Goal: Information Seeking & Learning: Find specific fact

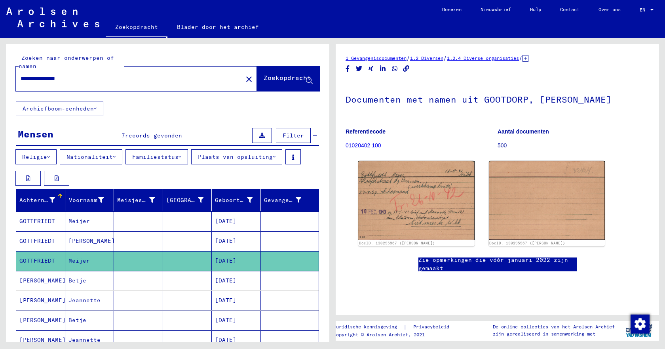
drag, startPoint x: 104, startPoint y: 80, endPoint x: 9, endPoint y: 75, distance: 94.7
click at [9, 75] on div "**********" at bounding box center [167, 72] width 323 height 57
click at [264, 76] on font "Zoekopdracht" at bounding box center [287, 78] width 47 height 8
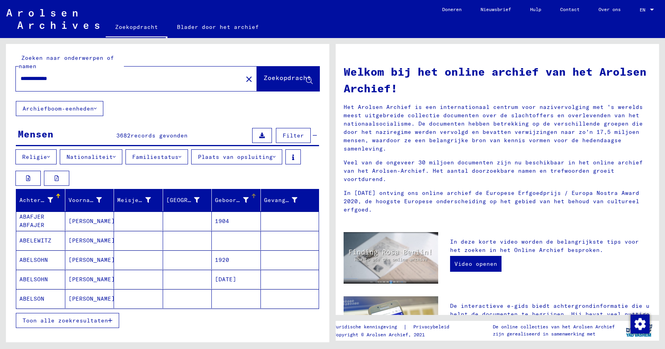
click at [253, 196] on div at bounding box center [253, 196] width 1 height 4
click at [55, 78] on input "**********" at bounding box center [127, 78] width 213 height 8
type input "**********"
click at [267, 83] on span "Zoekopdracht" at bounding box center [288, 80] width 49 height 8
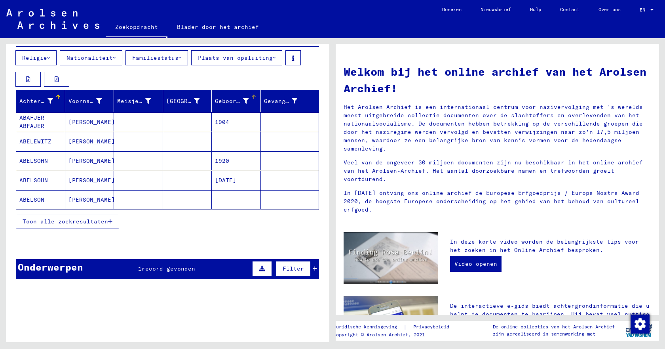
scroll to position [104, 0]
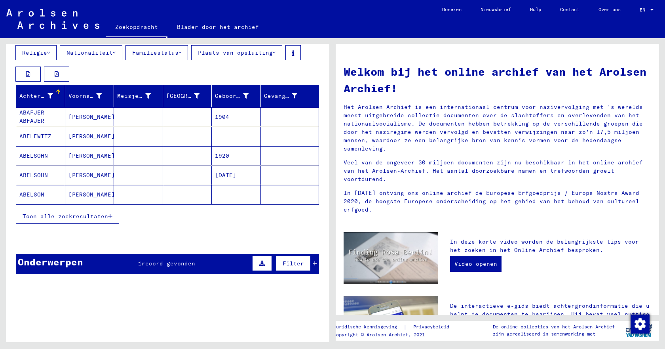
click at [45, 216] on font "Toon alle zoekresultaten" at bounding box center [65, 216] width 85 height 7
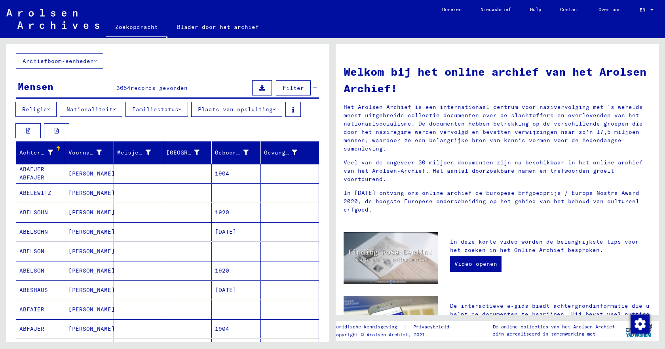
scroll to position [25, 0]
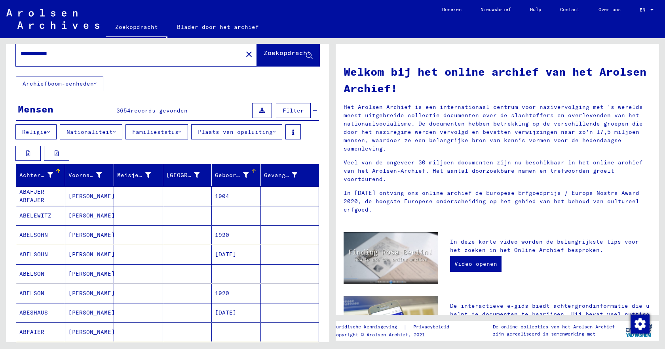
click at [253, 172] on div at bounding box center [253, 171] width 1 height 4
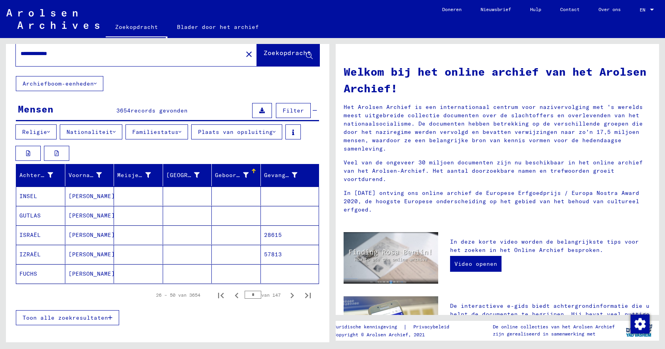
click at [81, 237] on font "[PERSON_NAME]" at bounding box center [91, 234] width 46 height 7
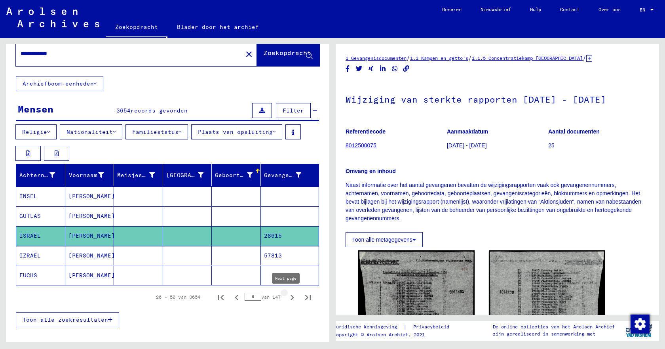
click at [287, 297] on icon "Volgende pagina" at bounding box center [292, 297] width 11 height 11
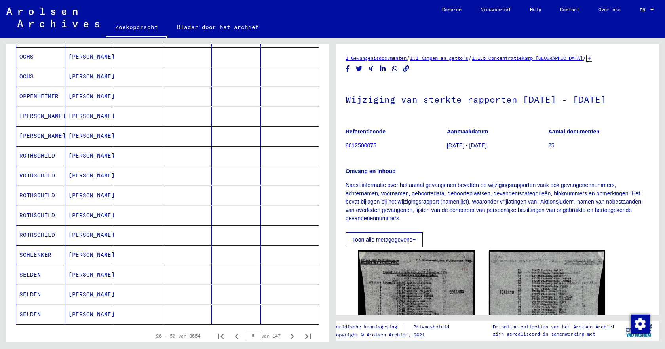
scroll to position [460, 0]
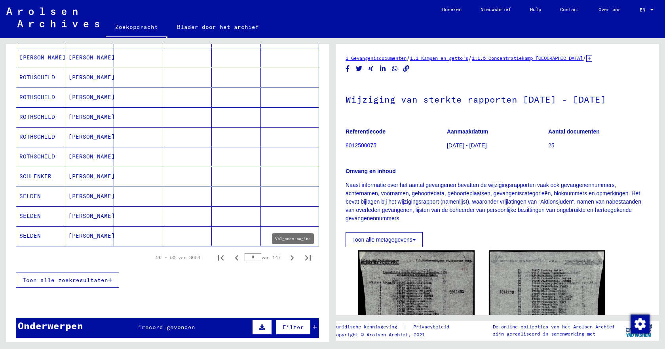
click at [287, 259] on icon "Volgende pagina" at bounding box center [292, 257] width 11 height 11
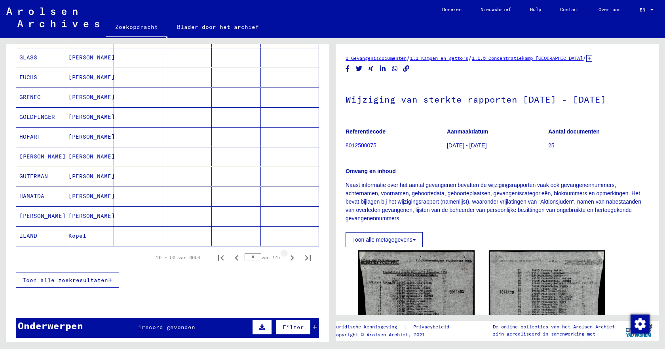
click at [287, 259] on icon "Volgende pagina" at bounding box center [292, 257] width 11 height 11
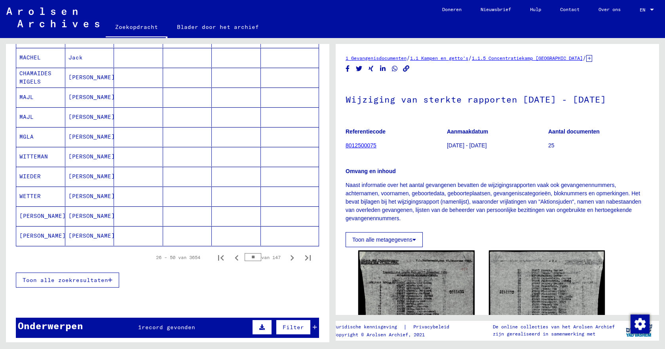
click at [287, 259] on icon "Volgende pagina" at bounding box center [292, 257] width 11 height 11
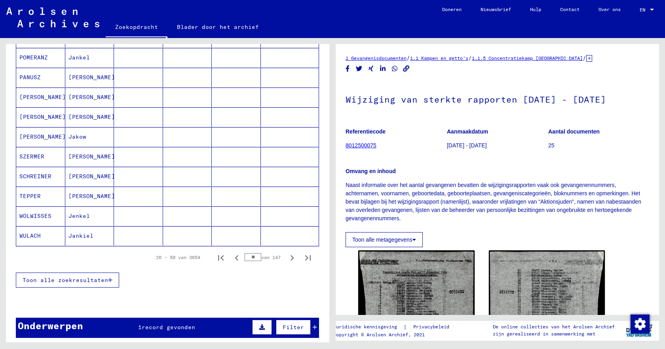
click at [287, 259] on icon "Volgende pagina" at bounding box center [292, 257] width 11 height 11
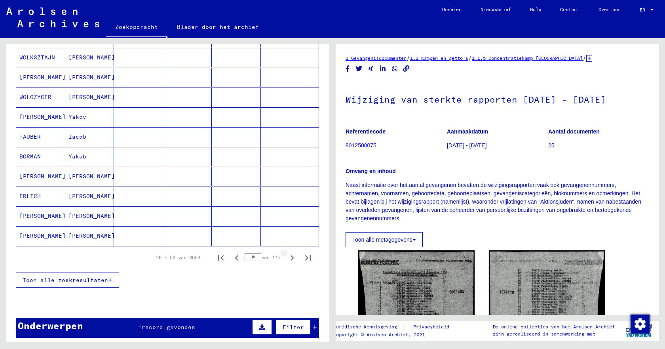
click at [287, 259] on icon "Volgende pagina" at bounding box center [292, 257] width 11 height 11
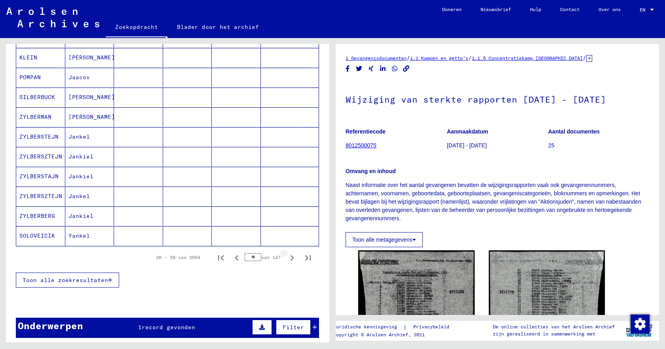
click at [287, 259] on icon "Volgende pagina" at bounding box center [292, 257] width 11 height 11
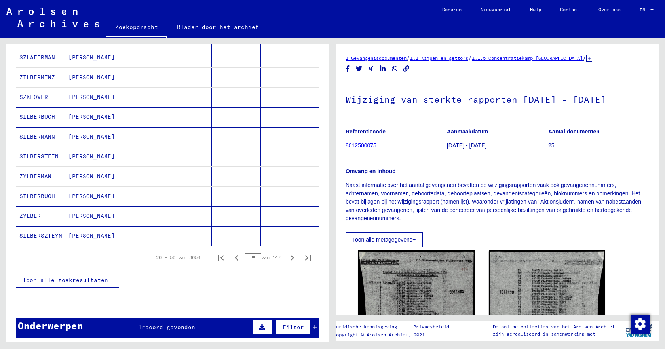
click at [287, 259] on icon "Volgende pagina" at bounding box center [292, 257] width 11 height 11
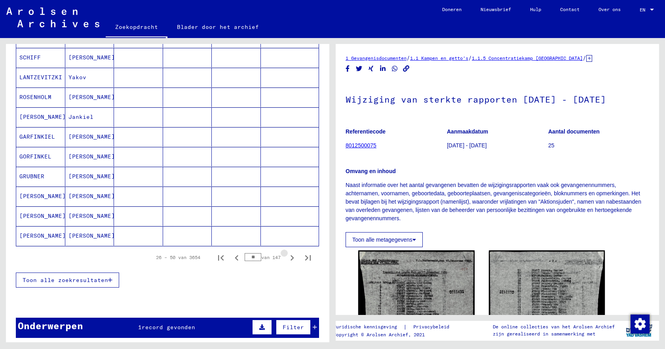
click at [287, 259] on icon "Volgende pagina" at bounding box center [292, 257] width 11 height 11
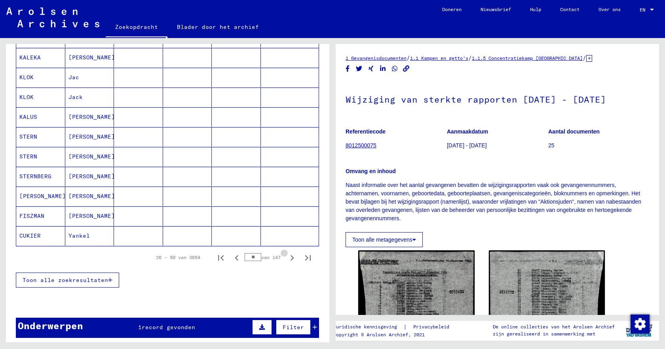
click at [287, 259] on icon "Volgende pagina" at bounding box center [292, 257] width 11 height 11
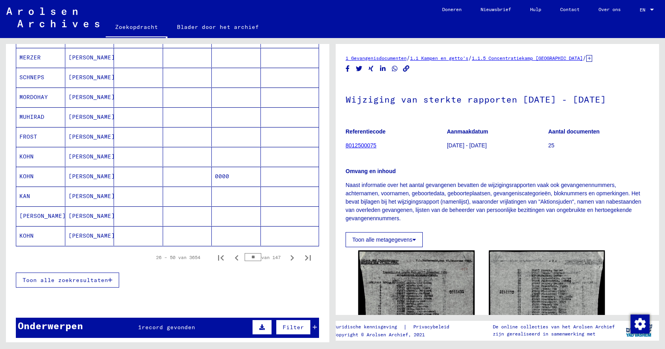
click at [287, 259] on icon "Volgende pagina" at bounding box center [292, 257] width 11 height 11
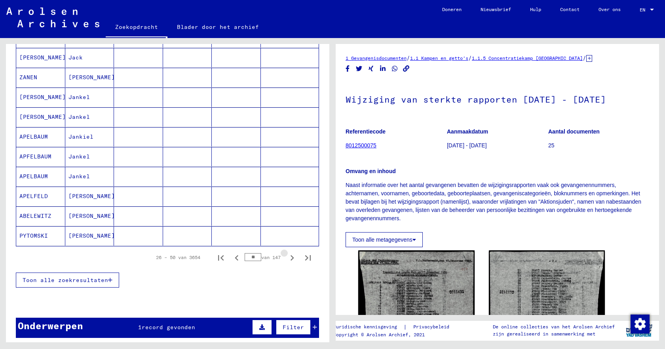
click at [287, 259] on icon "Volgende pagina" at bounding box center [292, 257] width 11 height 11
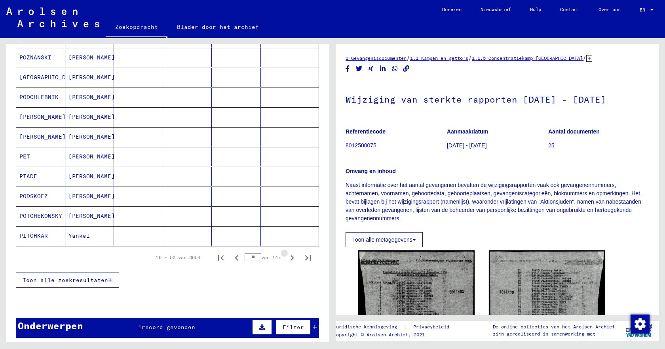
click at [287, 259] on icon "Volgende pagina" at bounding box center [292, 257] width 11 height 11
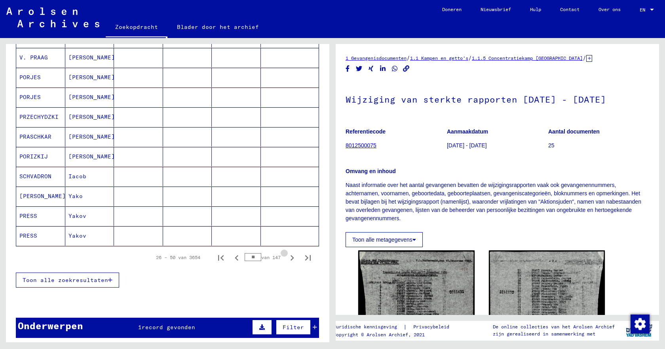
click at [287, 259] on icon "Volgende pagina" at bounding box center [292, 257] width 11 height 11
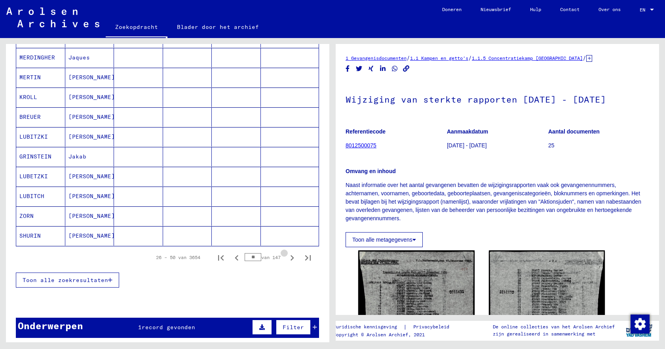
click at [287, 259] on icon "Volgende pagina" at bounding box center [292, 257] width 11 height 11
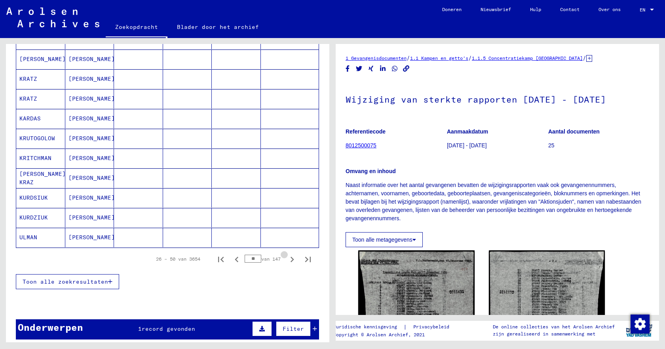
scroll to position [462, 0]
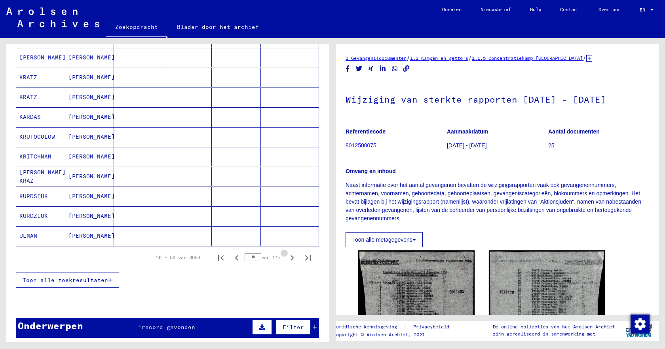
click at [287, 259] on icon "Volgende pagina" at bounding box center [292, 257] width 11 height 11
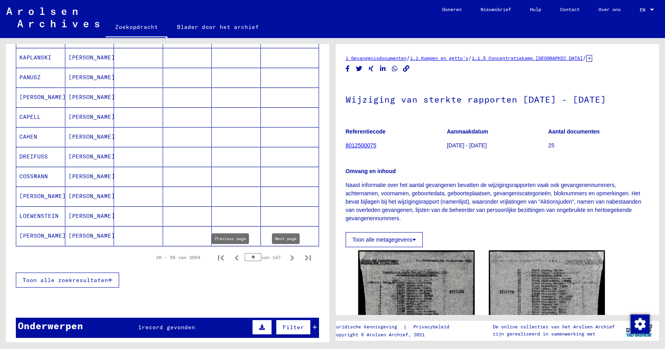
click at [302, 260] on icon "Laatste pagina" at bounding box center [307, 257] width 11 height 11
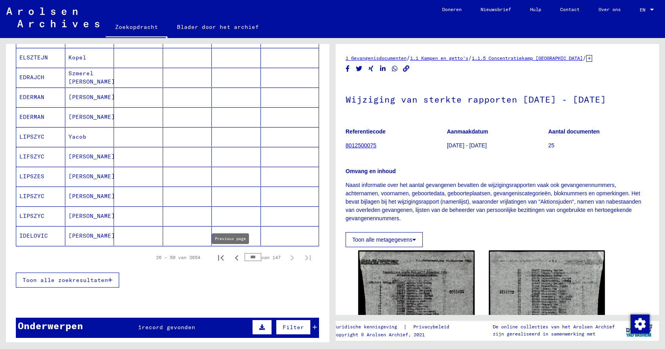
click at [235, 259] on icon "Vorige pagina" at bounding box center [237, 258] width 4 height 6
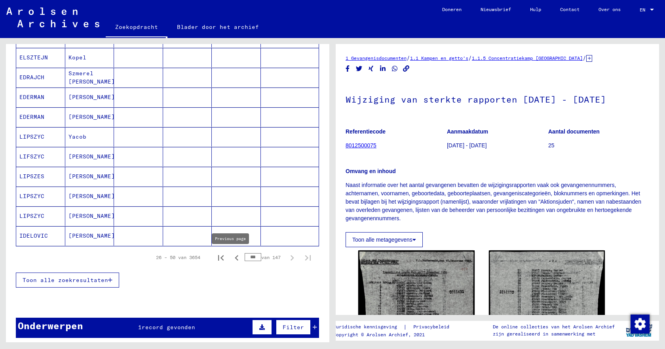
click at [235, 259] on icon "Vorige pagina" at bounding box center [237, 258] width 4 height 6
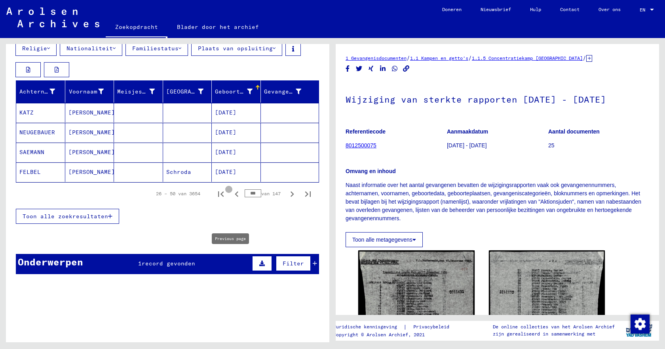
click at [230, 258] on div "Onderwerpen 1 record gevonden Filter" at bounding box center [167, 264] width 303 height 20
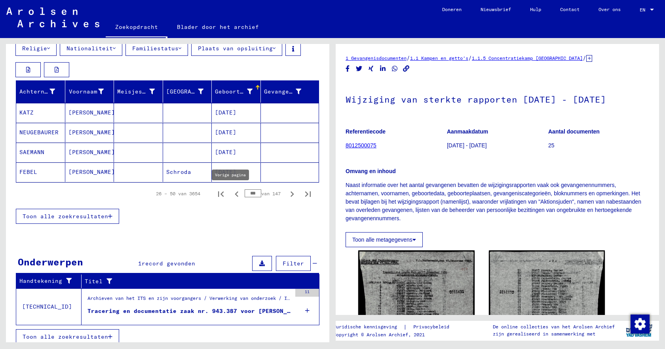
click at [232, 194] on icon "Vorige pagina" at bounding box center [236, 193] width 11 height 11
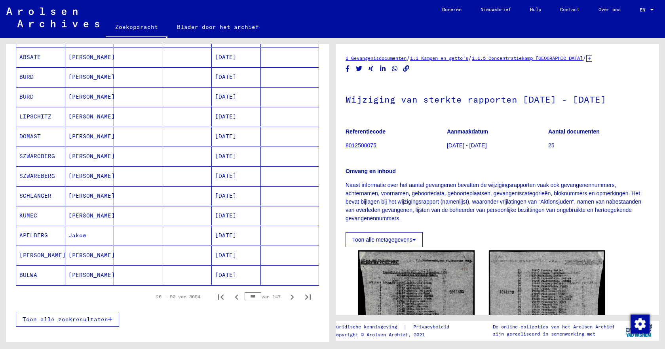
scroll to position [425, 0]
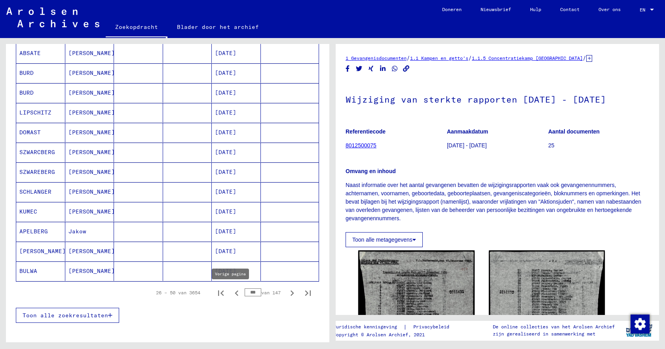
click at [235, 293] on icon "Vorige pagina" at bounding box center [237, 293] width 4 height 6
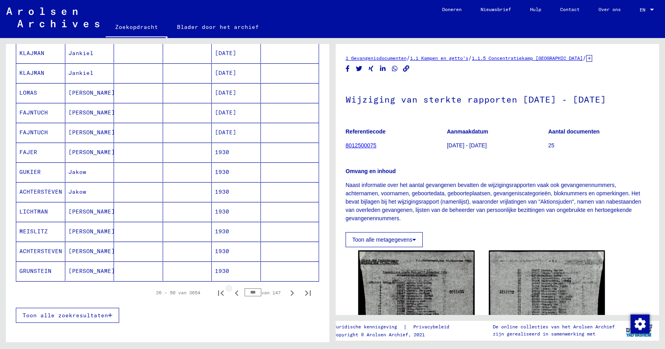
click at [235, 293] on icon "Vorige pagina" at bounding box center [237, 293] width 4 height 6
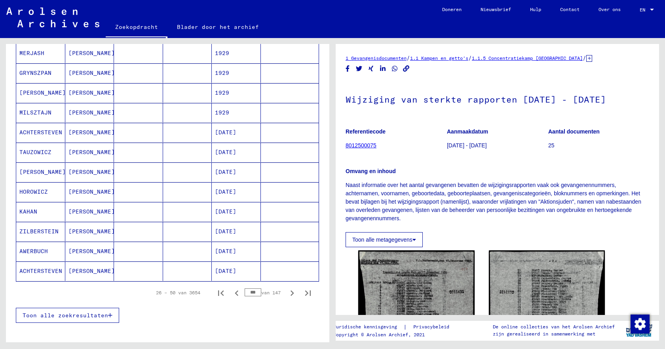
click at [235, 293] on icon "Vorige pagina" at bounding box center [237, 293] width 4 height 6
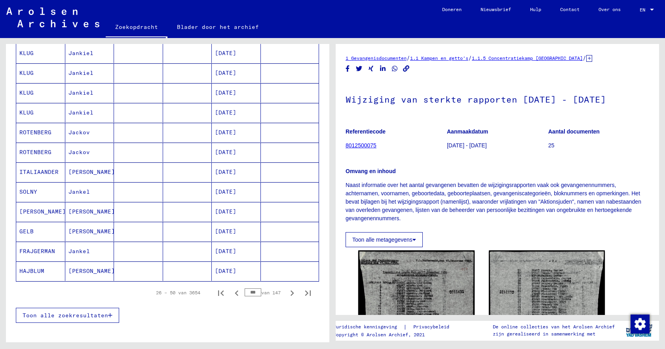
click at [235, 293] on icon "Vorige pagina" at bounding box center [237, 293] width 4 height 6
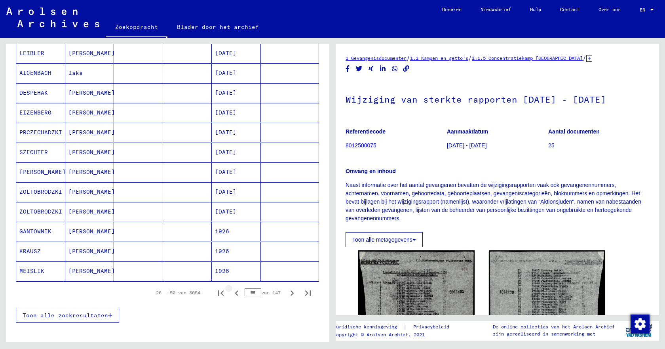
click at [235, 293] on icon "Vorige pagina" at bounding box center [237, 293] width 4 height 6
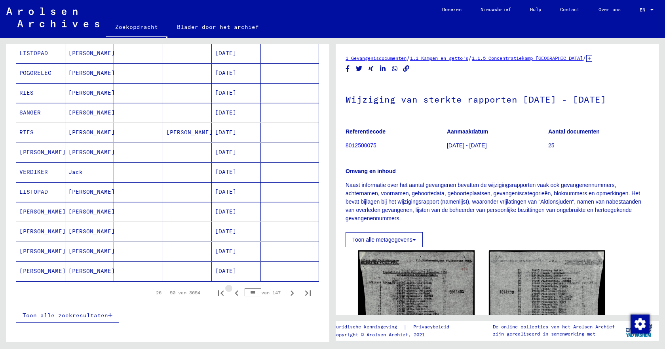
click at [235, 293] on icon "Vorige pagina" at bounding box center [237, 293] width 4 height 6
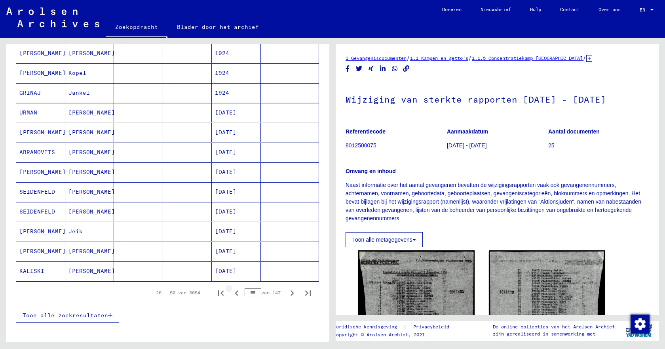
click at [235, 293] on icon "Vorige pagina" at bounding box center [237, 293] width 4 height 6
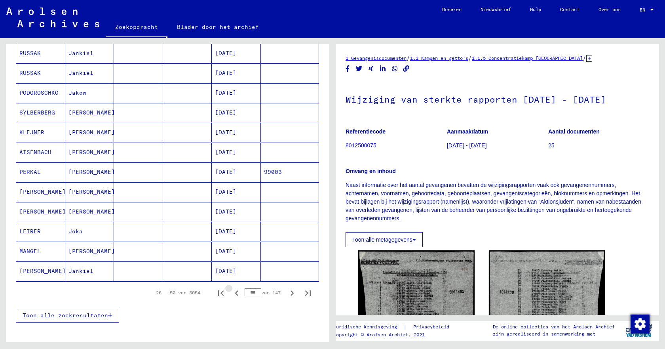
click at [235, 293] on icon "Vorige pagina" at bounding box center [237, 293] width 4 height 6
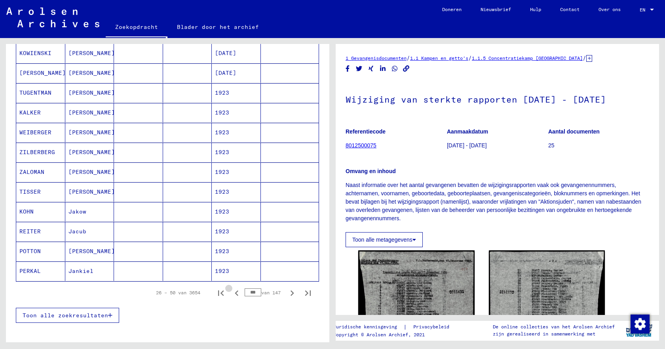
click at [235, 293] on icon "Vorige pagina" at bounding box center [237, 293] width 4 height 6
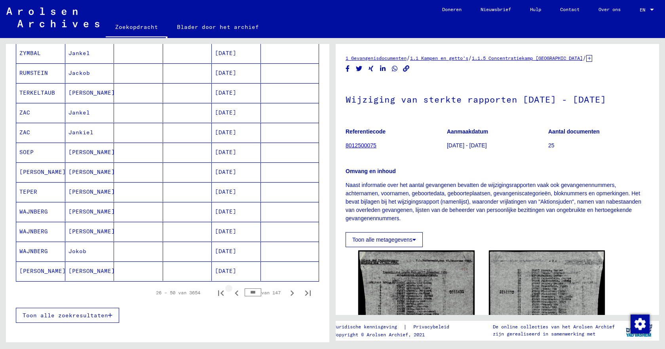
click at [235, 293] on icon "Vorige pagina" at bounding box center [237, 293] width 4 height 6
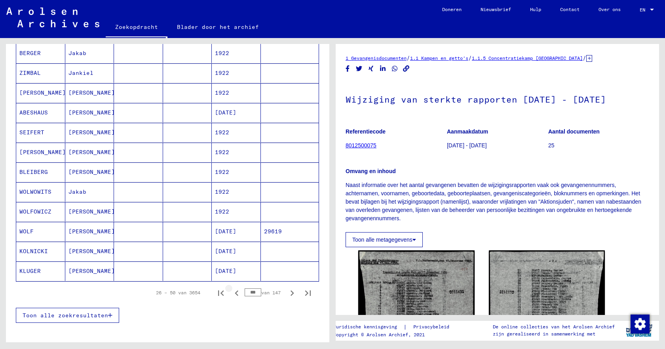
click at [235, 293] on icon "Vorige pagina" at bounding box center [237, 293] width 4 height 6
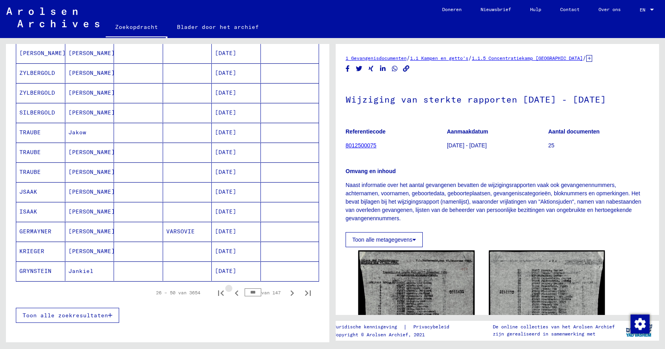
click at [235, 293] on icon "Vorige pagina" at bounding box center [237, 293] width 4 height 6
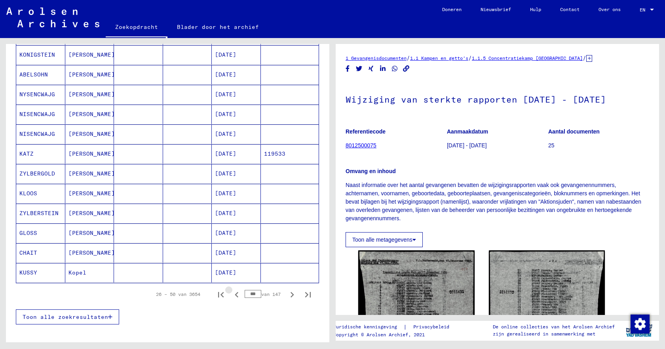
click at [235, 293] on icon "Vorige pagina" at bounding box center [237, 295] width 4 height 6
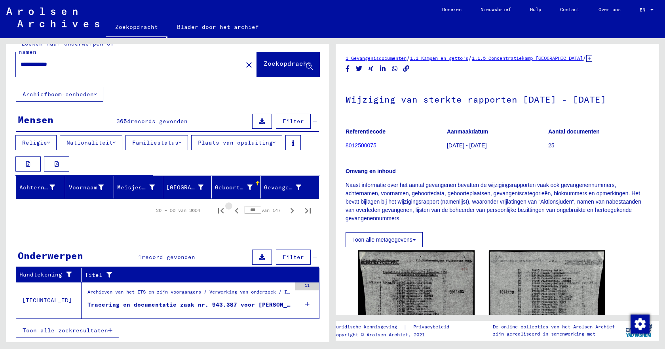
click at [230, 293] on font "Archieven van het ITS en zijn voorgangers / Verwerking van onderzoek / ITS-doss…" at bounding box center [477, 292] width 781 height 6
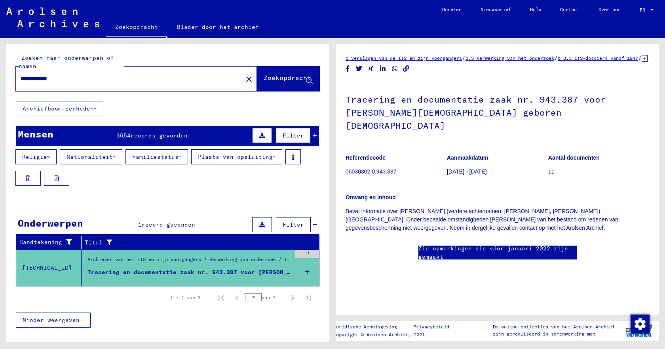
click at [150, 137] on font "records gevonden" at bounding box center [159, 135] width 57 height 7
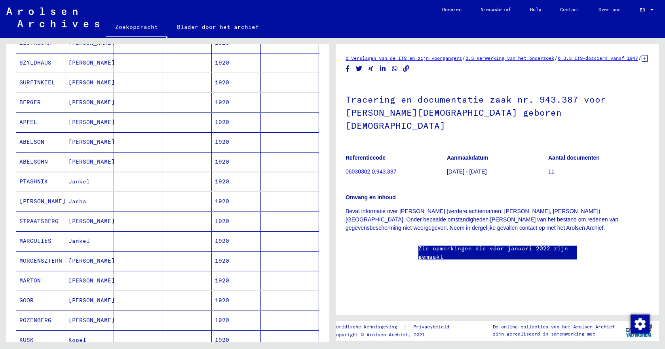
scroll to position [475, 0]
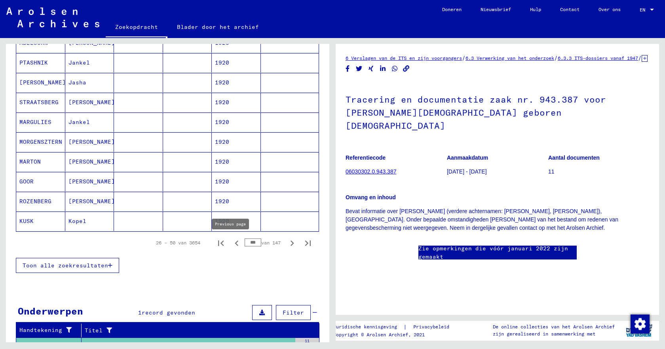
click at [231, 244] on icon "Vorige pagina" at bounding box center [236, 242] width 11 height 11
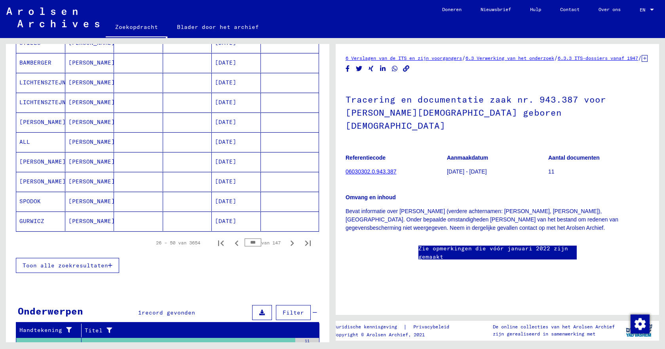
click at [235, 244] on icon "Vorige pagina" at bounding box center [237, 243] width 4 height 6
click at [235, 242] on icon "Vorige pagina" at bounding box center [237, 243] width 4 height 6
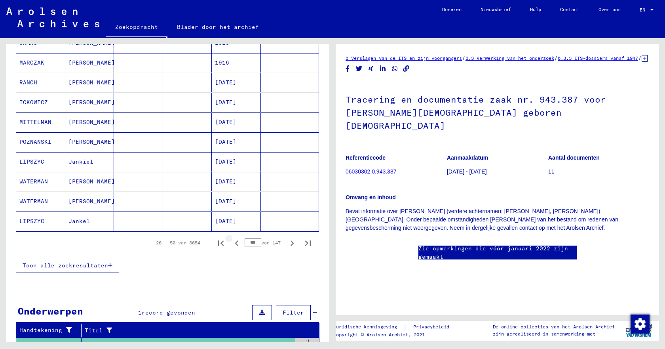
click at [235, 242] on icon "Vorige pagina" at bounding box center [237, 243] width 4 height 6
click at [29, 221] on font "JACOBS" at bounding box center [29, 220] width 21 height 7
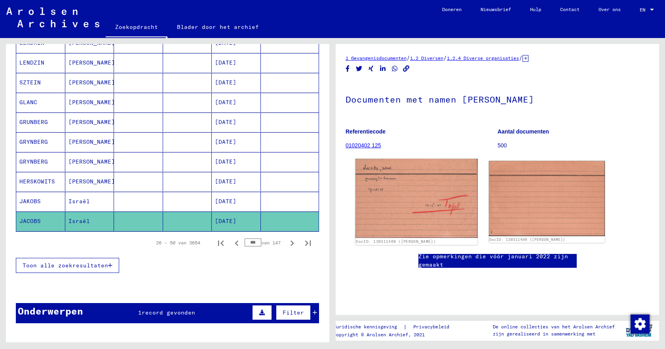
click at [419, 213] on img at bounding box center [416, 198] width 122 height 79
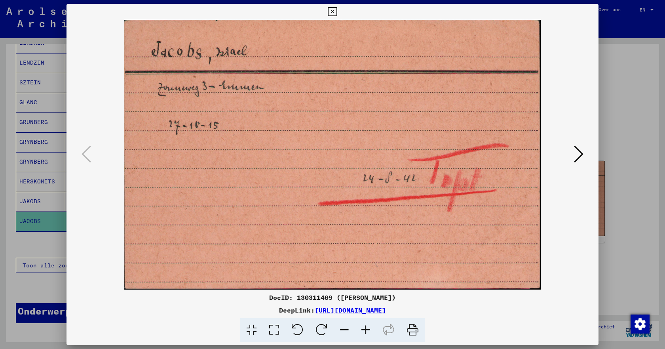
click at [576, 156] on icon at bounding box center [578, 153] width 9 height 19
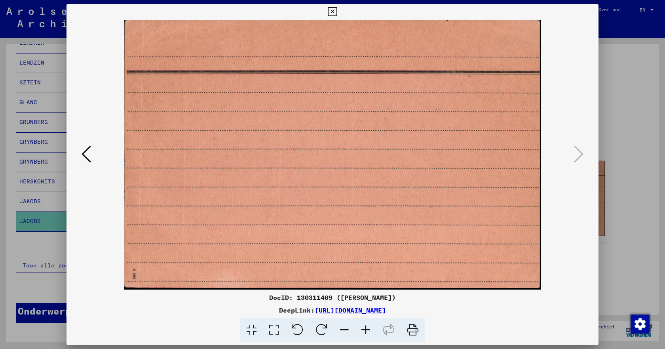
click at [332, 13] on icon at bounding box center [332, 11] width 9 height 9
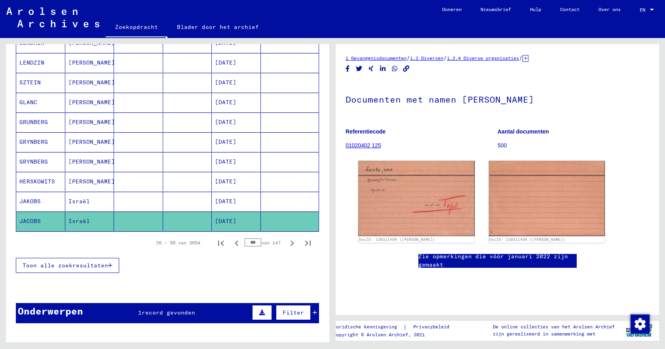
click at [26, 199] on font "JAKOBS" at bounding box center [29, 200] width 21 height 7
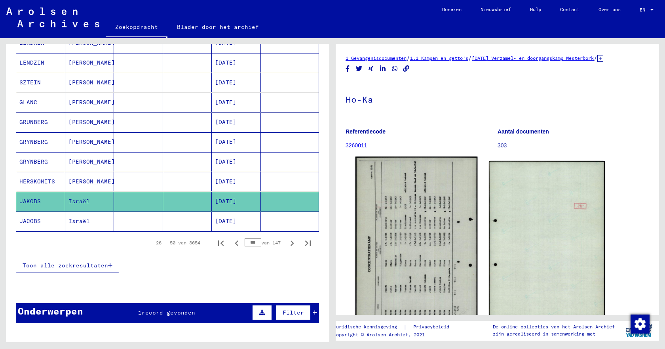
click at [396, 259] on img at bounding box center [416, 241] width 122 height 171
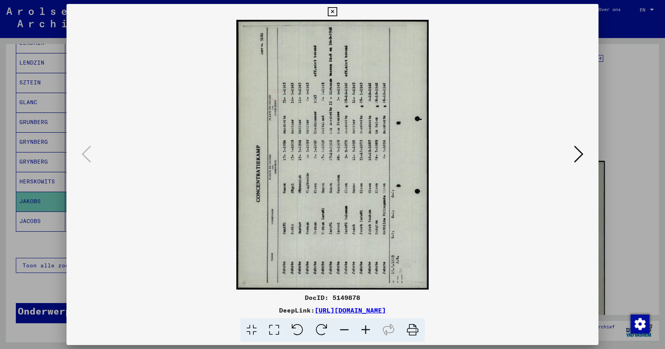
click at [330, 11] on icon at bounding box center [332, 11] width 9 height 9
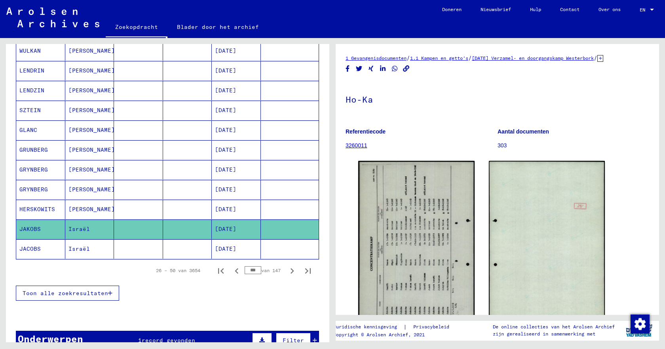
scroll to position [514, 0]
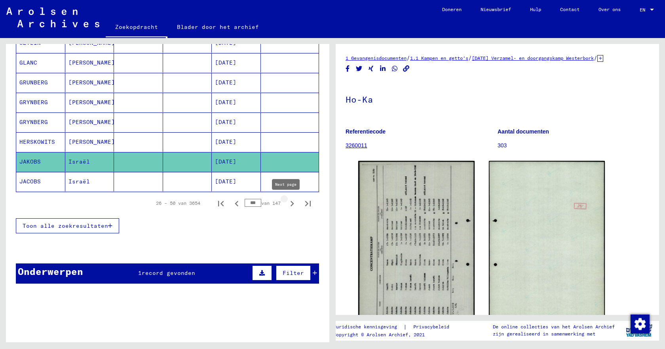
click at [287, 203] on icon "Volgende pagina" at bounding box center [292, 203] width 11 height 11
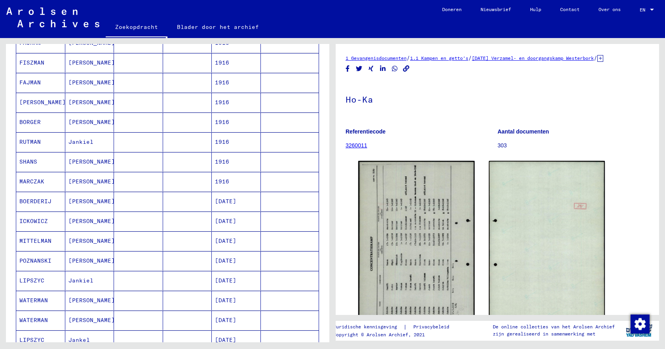
scroll to position [546, 0]
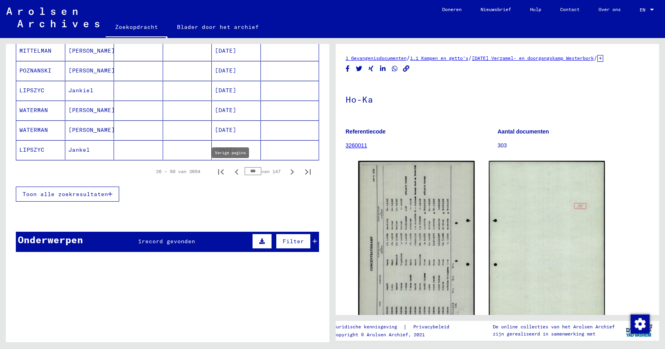
click at [232, 173] on icon "Vorige pagina" at bounding box center [236, 171] width 11 height 11
type input "***"
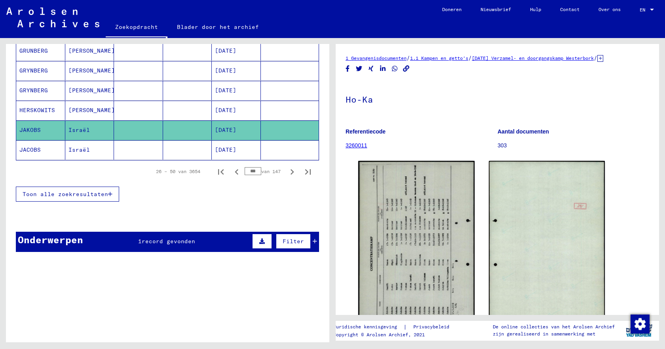
click at [158, 242] on font "record gevonden" at bounding box center [168, 240] width 53 height 7
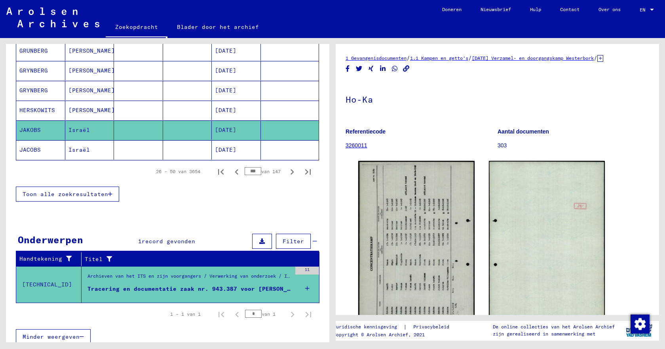
click at [154, 289] on font "Tracering en documentatie zaak nr. 943.387 voor [PERSON_NAME][DEMOGRAPHIC_DATA]…" at bounding box center [276, 288] width 378 height 7
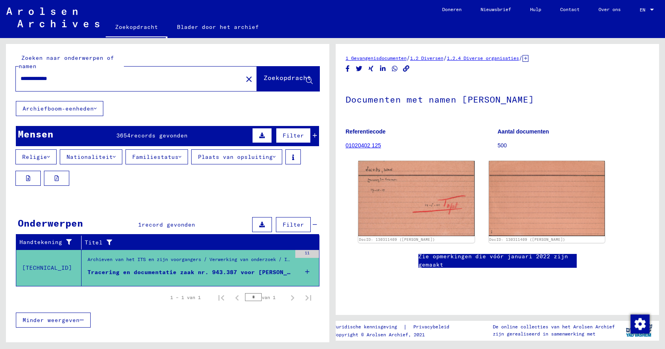
click at [81, 74] on div "**********" at bounding box center [127, 79] width 222 height 18
drag, startPoint x: 72, startPoint y: 78, endPoint x: 23, endPoint y: 78, distance: 49.1
click at [23, 78] on input "**********" at bounding box center [129, 78] width 217 height 8
drag, startPoint x: 66, startPoint y: 79, endPoint x: 0, endPoint y: 71, distance: 66.2
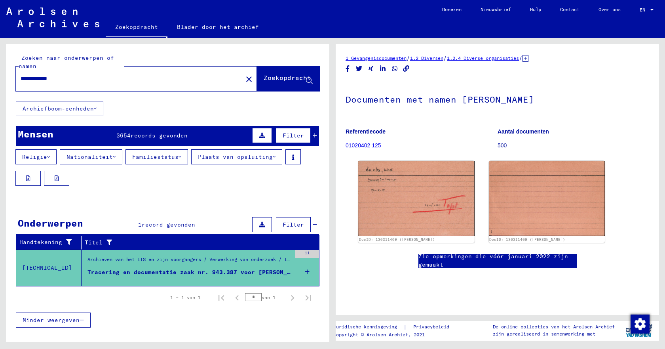
click at [0, 72] on div "**********" at bounding box center [166, 190] width 332 height 304
type input "**********"
click at [264, 77] on font "Zoekopdracht" at bounding box center [287, 78] width 47 height 8
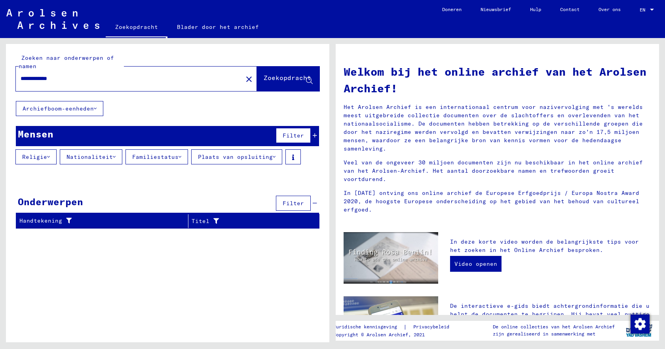
click at [264, 78] on font "Zoekopdracht" at bounding box center [287, 78] width 47 height 8
click at [86, 77] on input "**********" at bounding box center [127, 78] width 213 height 8
click at [267, 77] on font "Zoekopdracht" at bounding box center [287, 78] width 47 height 8
click at [203, 174] on div at bounding box center [204, 173] width 2 height 2
click at [273, 172] on div "Gevangene #" at bounding box center [287, 178] width 46 height 13
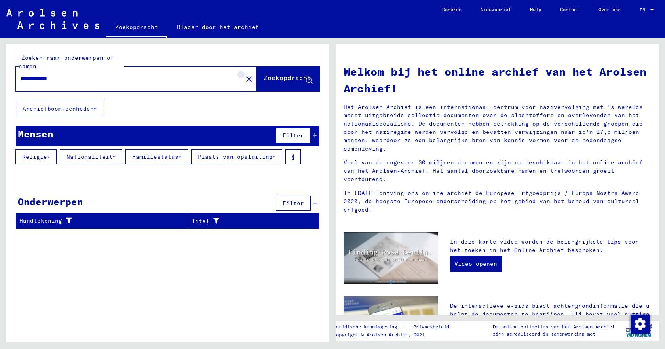
click at [244, 78] on mat-icon "close" at bounding box center [248, 78] width 9 height 9
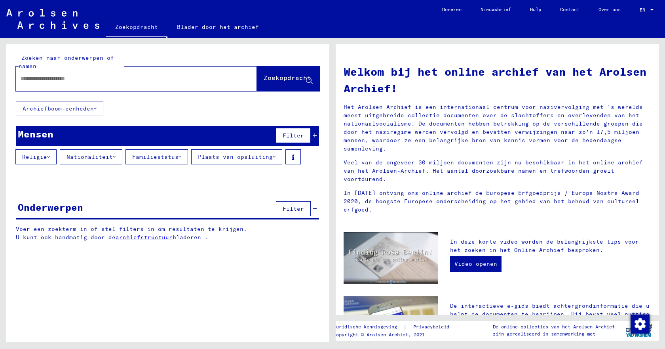
click at [148, 84] on div at bounding box center [124, 79] width 217 height 18
click at [124, 80] on input "text" at bounding box center [127, 78] width 213 height 8
click at [268, 81] on font "Zoekopdracht" at bounding box center [287, 78] width 47 height 8
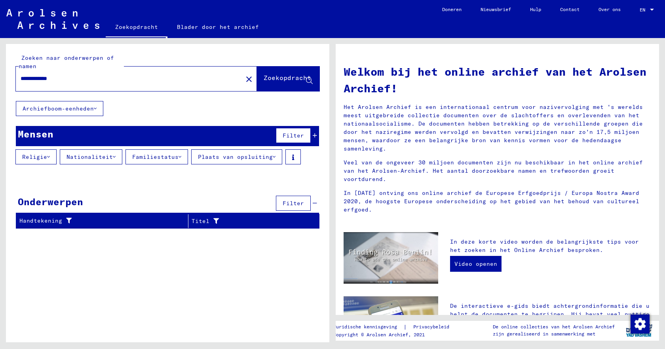
drag, startPoint x: 50, startPoint y: 78, endPoint x: 20, endPoint y: 78, distance: 30.1
click at [20, 78] on div "**********" at bounding box center [124, 79] width 217 height 18
type input "****"
click at [269, 79] on font "Zoekopdracht" at bounding box center [287, 78] width 47 height 8
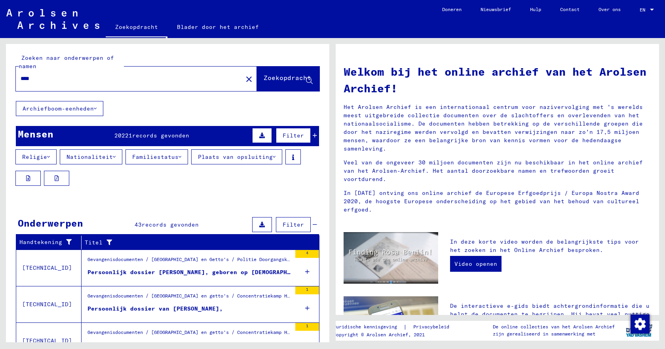
click at [178, 137] on font "records gevonden" at bounding box center [160, 135] width 57 height 7
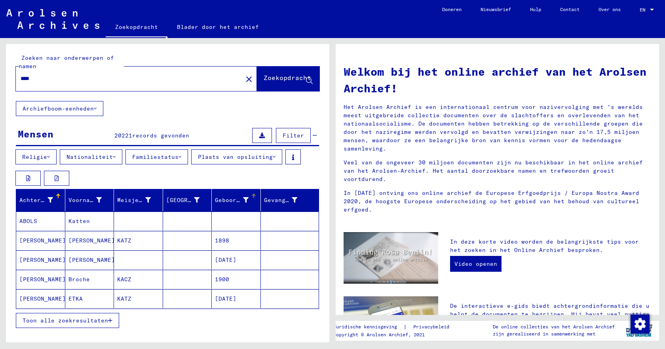
click at [252, 194] on div at bounding box center [253, 195] width 2 height 2
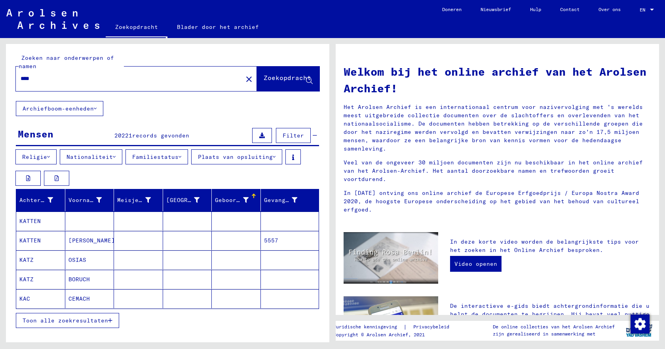
click at [59, 321] on font "Toon alle zoekresultaten" at bounding box center [65, 320] width 85 height 7
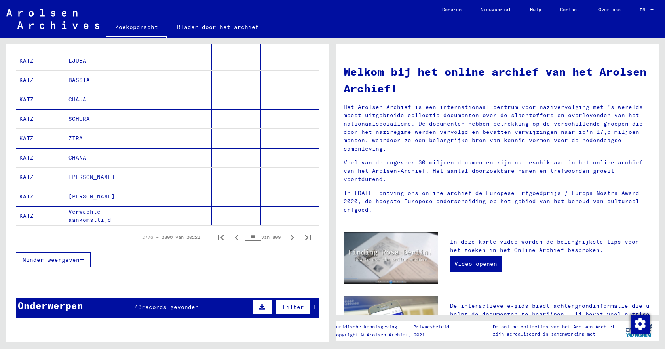
scroll to position [475, 0]
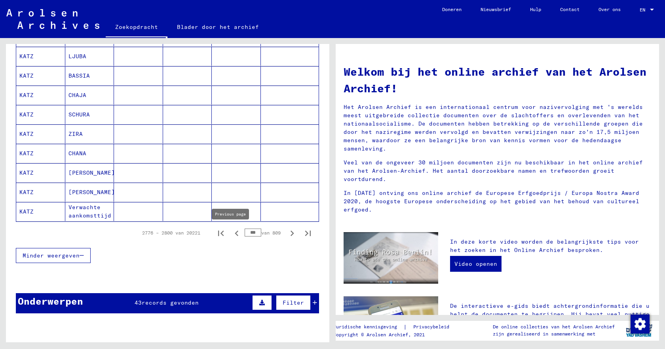
click at [215, 234] on icon "Eerste pagina" at bounding box center [220, 233] width 11 height 11
click at [305, 234] on icon "Laatste pagina" at bounding box center [308, 233] width 6 height 6
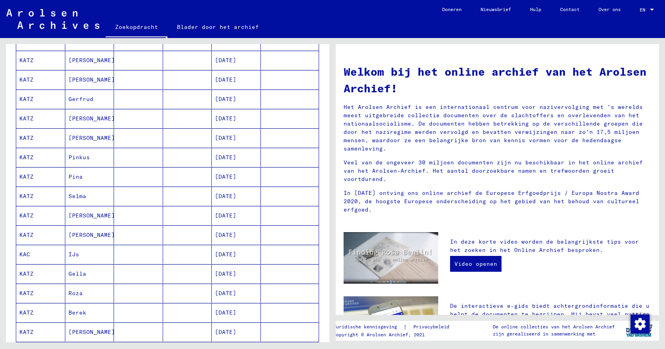
scroll to position [119, 0]
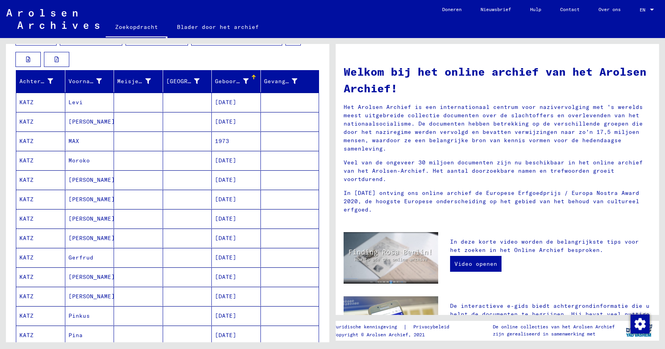
click at [253, 76] on div at bounding box center [253, 77] width 1 height 4
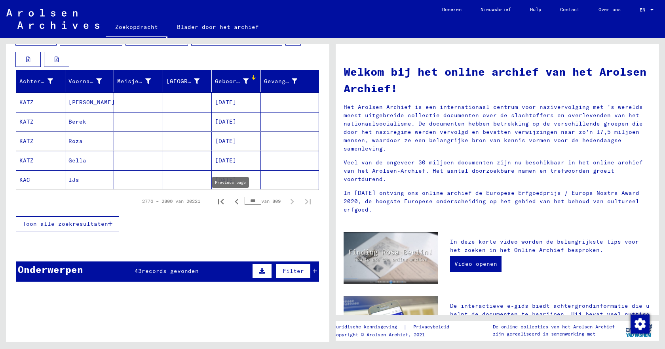
click at [231, 203] on icon "Vorige pagina" at bounding box center [236, 201] width 11 height 11
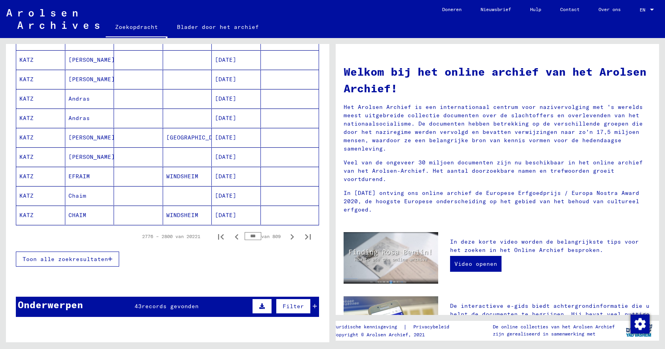
scroll to position [475, 0]
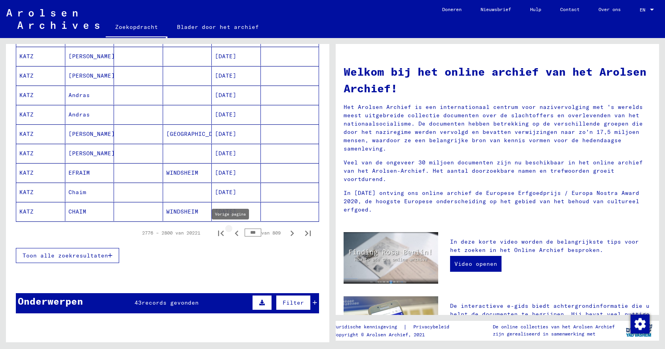
click at [231, 233] on icon "Vorige pagina" at bounding box center [236, 233] width 11 height 11
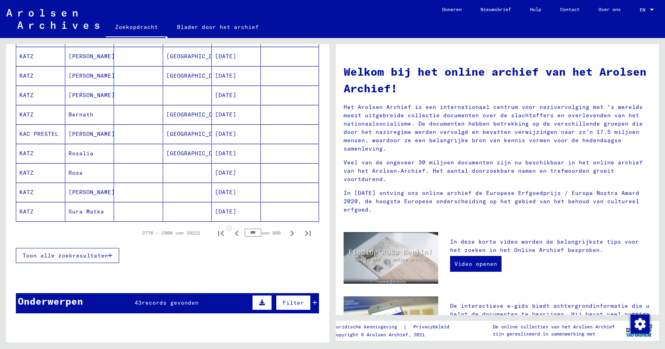
click at [231, 233] on icon "Vorige pagina" at bounding box center [236, 233] width 11 height 11
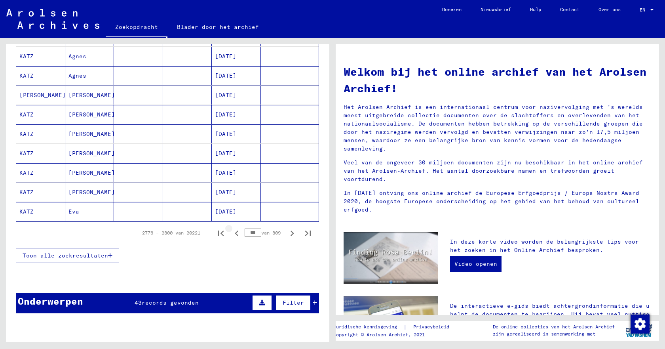
click at [231, 233] on icon "Vorige pagina" at bounding box center [236, 233] width 11 height 11
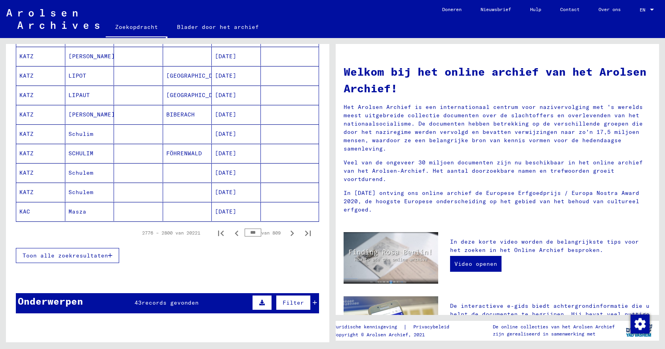
click at [231, 233] on icon "Vorige pagina" at bounding box center [236, 233] width 11 height 11
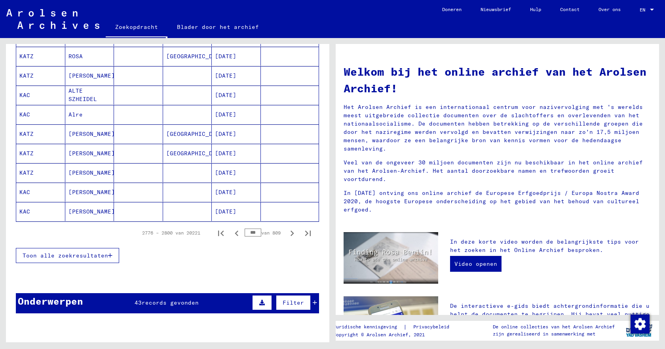
click at [231, 233] on icon "Vorige pagina" at bounding box center [236, 233] width 11 height 11
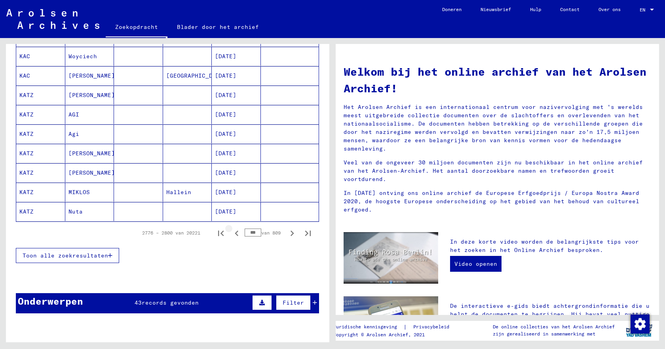
click at [231, 233] on icon "Vorige pagina" at bounding box center [236, 233] width 11 height 11
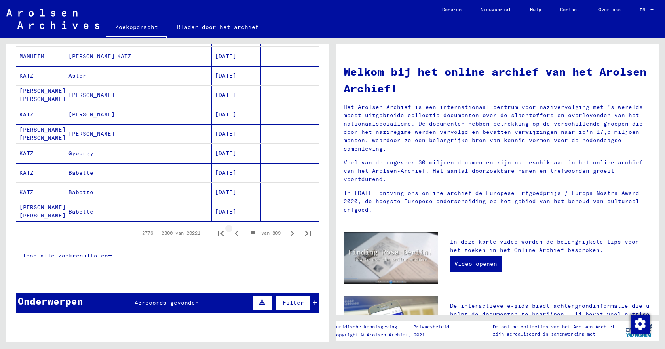
click at [231, 233] on icon "Vorige pagina" at bounding box center [236, 233] width 11 height 11
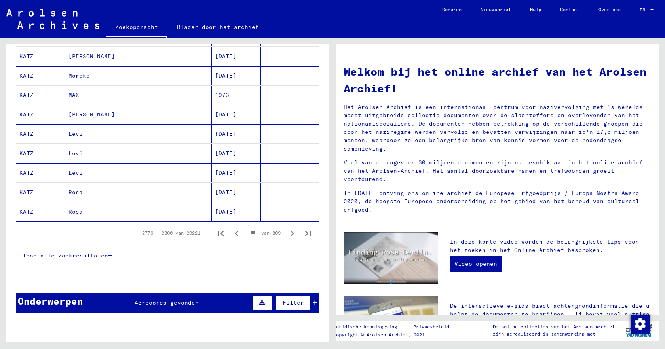
click at [231, 233] on icon "Vorige pagina" at bounding box center [236, 233] width 11 height 11
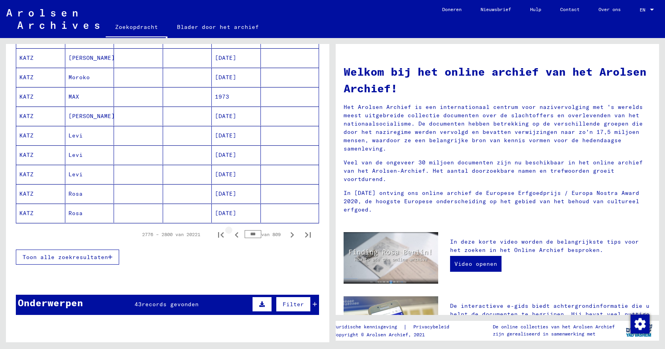
scroll to position [476, 0]
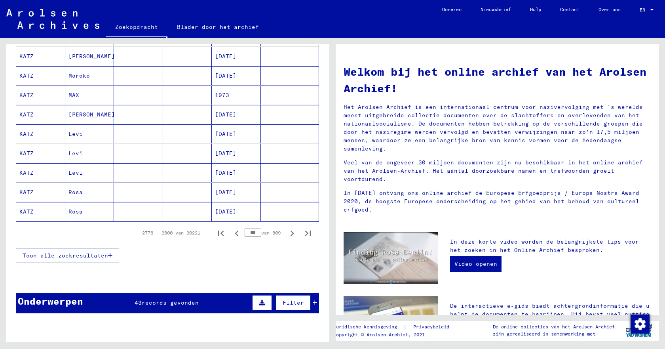
click at [231, 233] on icon "Vorige pagina" at bounding box center [236, 233] width 11 height 11
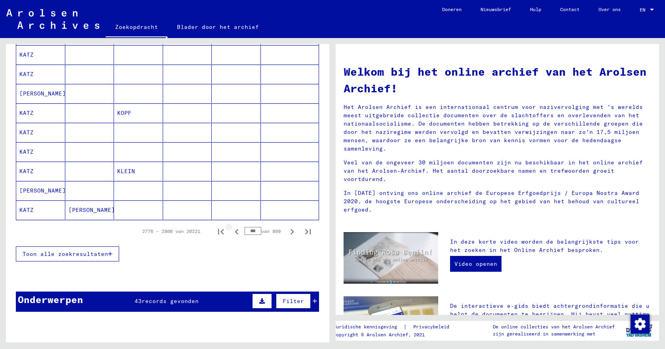
scroll to position [475, 0]
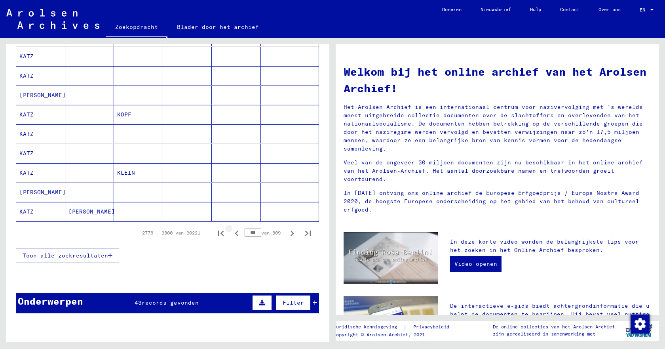
click at [231, 233] on icon "Vorige pagina" at bounding box center [236, 233] width 11 height 11
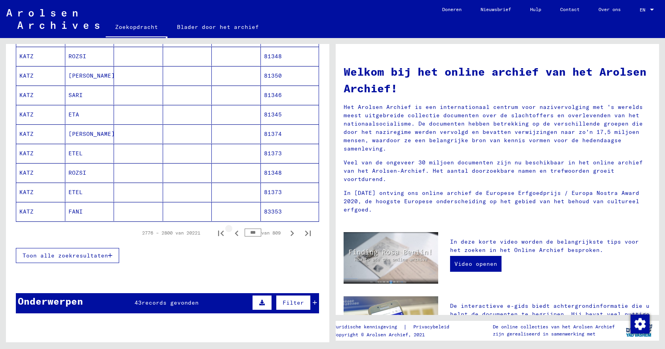
click at [231, 233] on icon "Vorige pagina" at bounding box center [236, 233] width 11 height 11
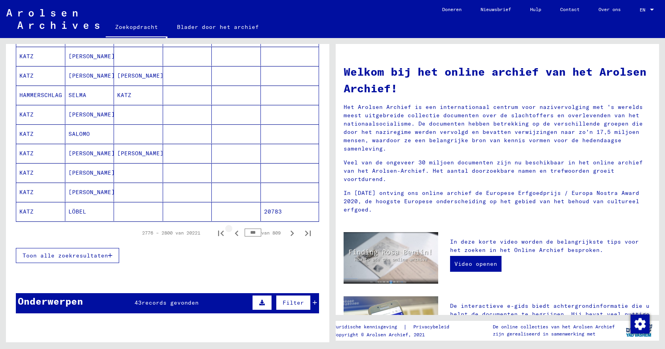
click at [231, 233] on icon "Vorige pagina" at bounding box center [236, 233] width 11 height 11
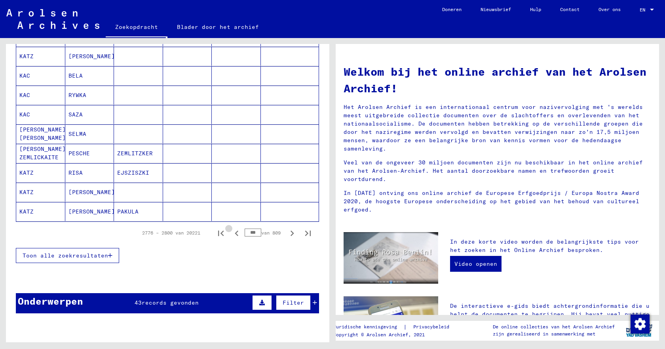
click at [231, 233] on icon "Vorige pagina" at bounding box center [236, 233] width 11 height 11
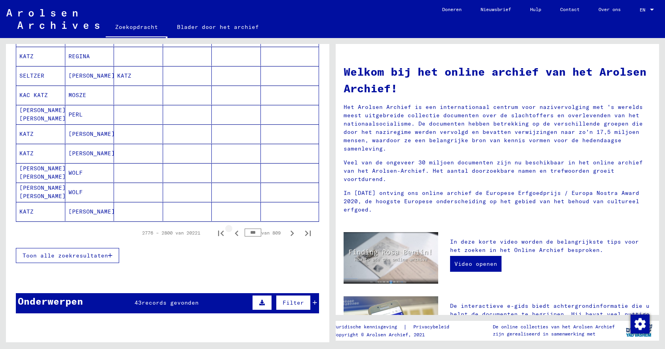
click at [231, 233] on icon "Vorige pagina" at bounding box center [236, 233] width 11 height 11
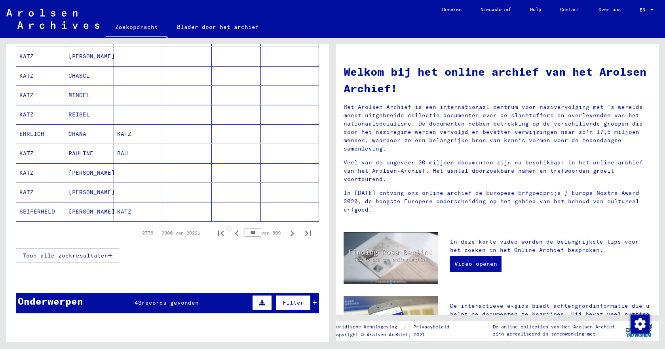
click at [231, 233] on icon "Vorige pagina" at bounding box center [236, 233] width 11 height 11
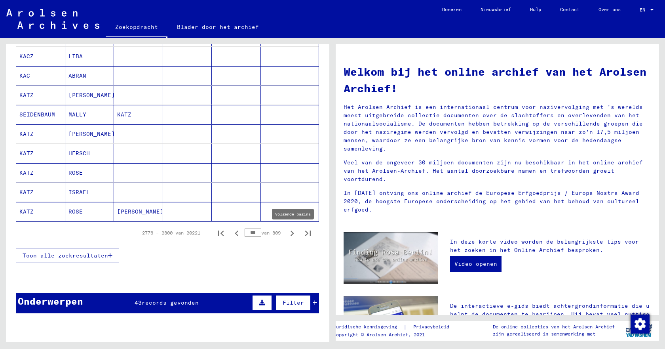
click at [287, 233] on icon "Volgende pagina" at bounding box center [292, 233] width 11 height 11
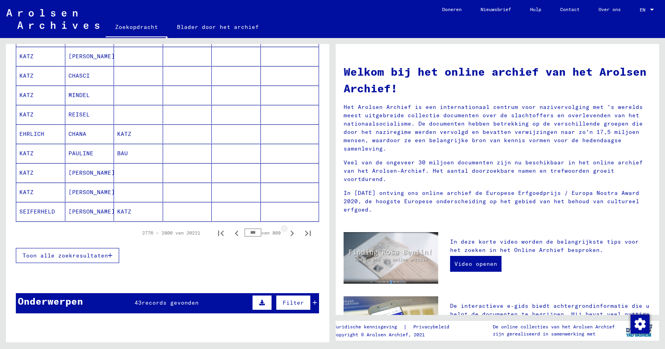
click at [287, 233] on icon "Volgende pagina" at bounding box center [292, 233] width 11 height 11
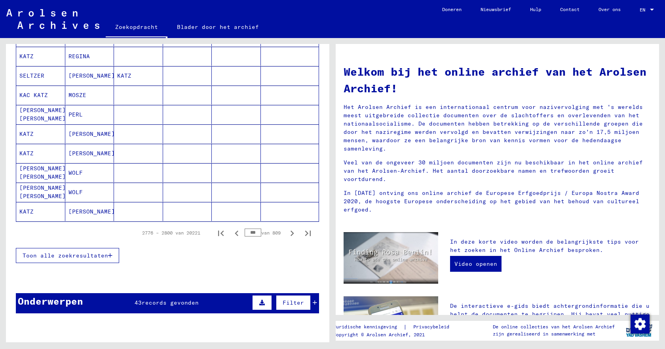
click at [287, 233] on icon "Volgende pagina" at bounding box center [292, 233] width 11 height 11
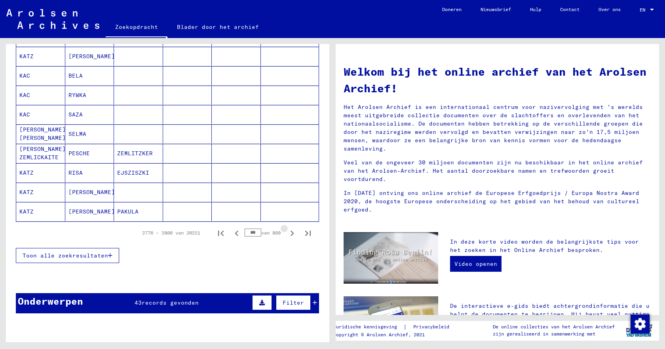
click at [287, 233] on icon "Volgende pagina" at bounding box center [292, 233] width 11 height 11
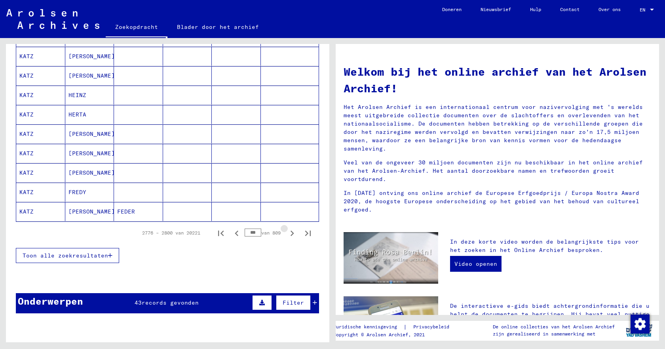
click at [287, 233] on icon "Volgende pagina" at bounding box center [292, 233] width 11 height 11
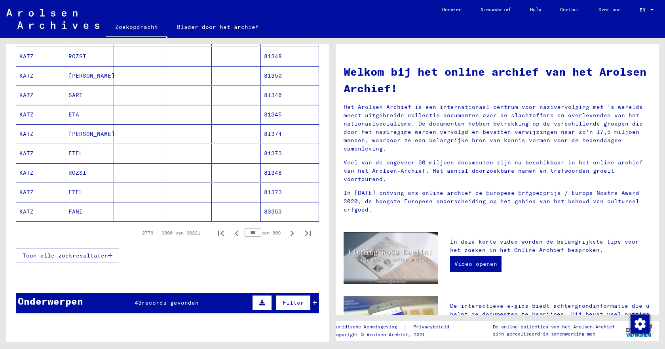
click at [287, 233] on icon "Volgende pagina" at bounding box center [292, 233] width 11 height 11
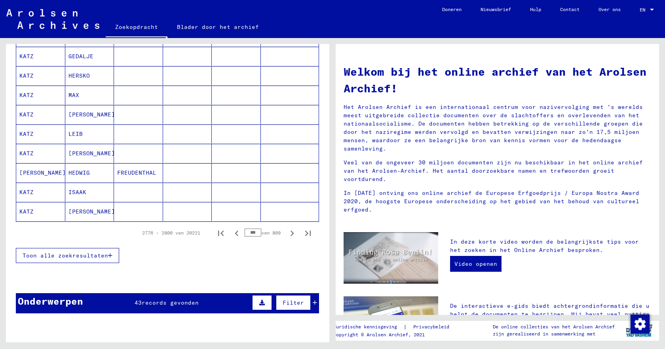
click at [287, 233] on icon "Volgende pagina" at bounding box center [292, 233] width 11 height 11
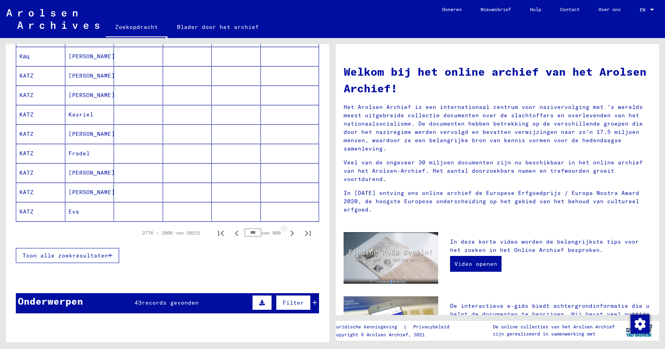
click at [287, 233] on icon "Volgende pagina" at bounding box center [292, 233] width 11 height 11
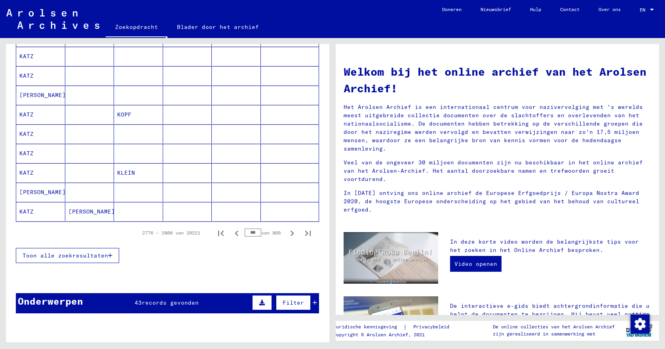
click at [287, 233] on icon "Volgende pagina" at bounding box center [292, 233] width 11 height 11
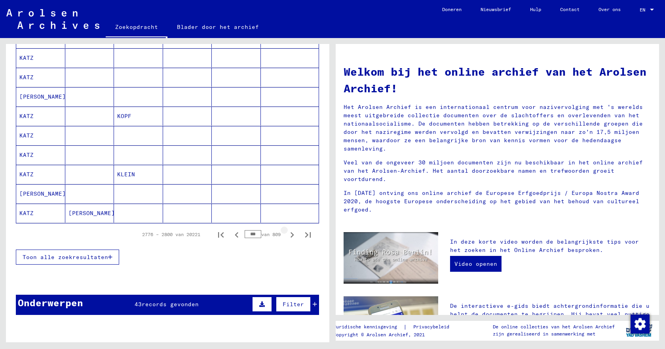
click at [287, 233] on icon "Volgende pagina" at bounding box center [292, 234] width 11 height 11
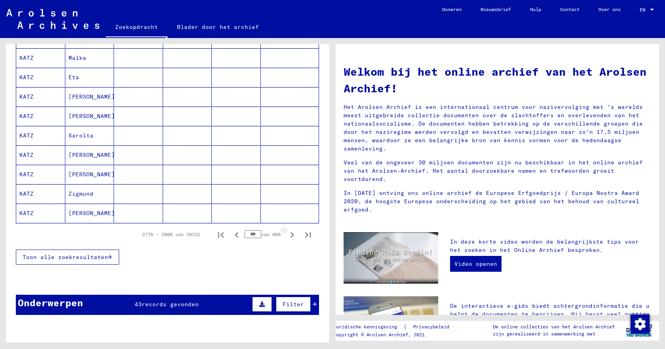
scroll to position [476, 0]
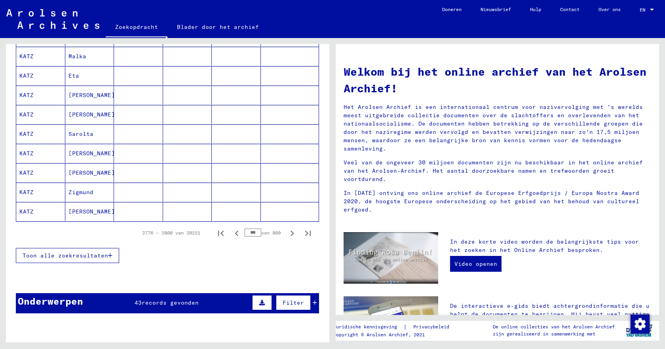
click at [287, 233] on icon "Volgende pagina" at bounding box center [292, 233] width 11 height 11
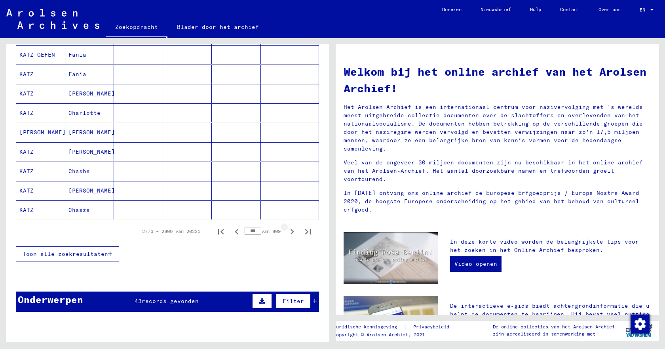
scroll to position [475, 0]
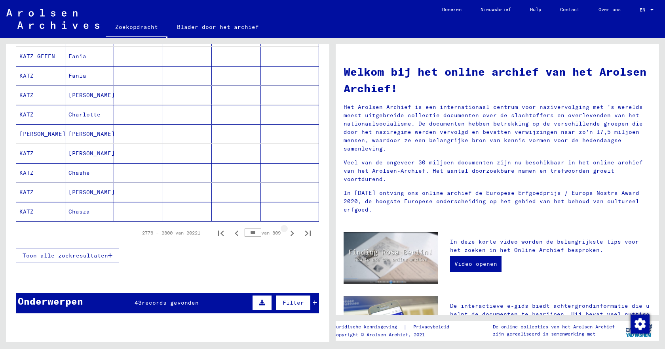
click at [287, 233] on icon "Volgende pagina" at bounding box center [292, 233] width 11 height 11
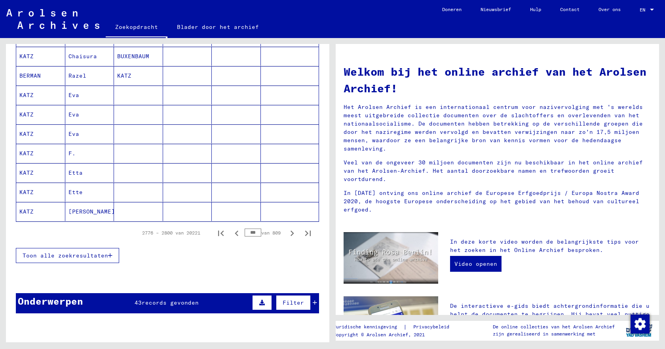
click at [287, 233] on icon "Volgende pagina" at bounding box center [292, 233] width 11 height 11
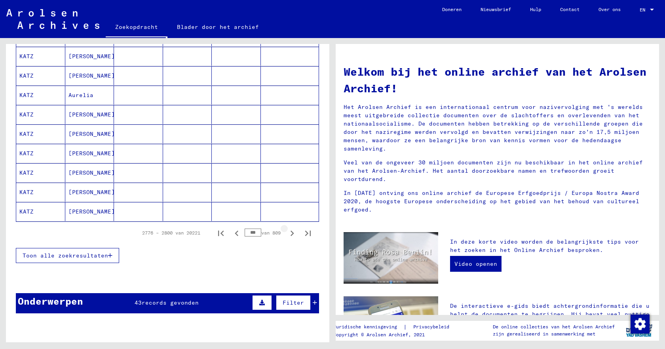
click at [287, 233] on icon "Volgende pagina" at bounding box center [292, 233] width 11 height 11
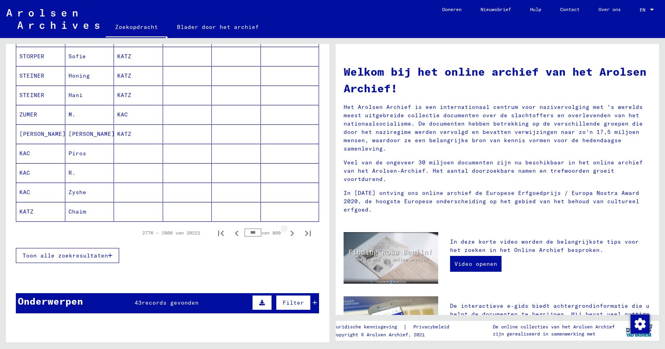
click at [287, 233] on icon "Volgende pagina" at bounding box center [292, 233] width 11 height 11
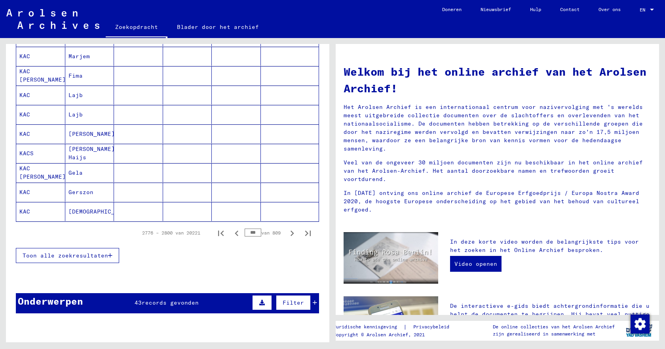
click at [287, 233] on icon "Volgende pagina" at bounding box center [292, 233] width 11 height 11
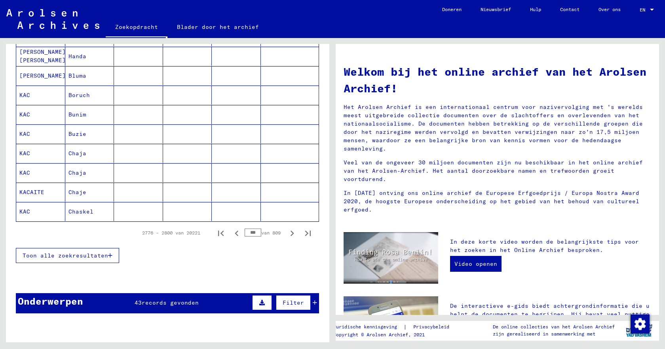
click at [287, 233] on icon "Volgende pagina" at bounding box center [292, 233] width 11 height 11
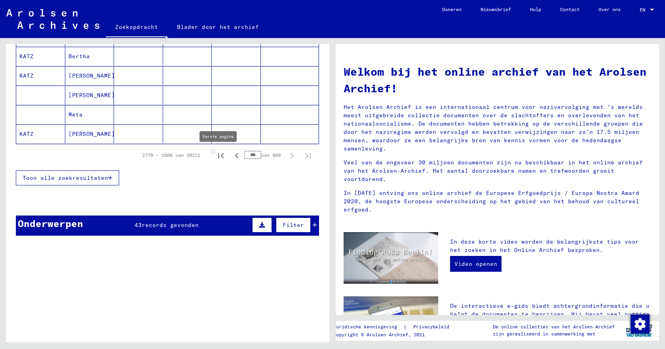
click at [216, 158] on icon "Eerste pagina" at bounding box center [220, 155] width 11 height 11
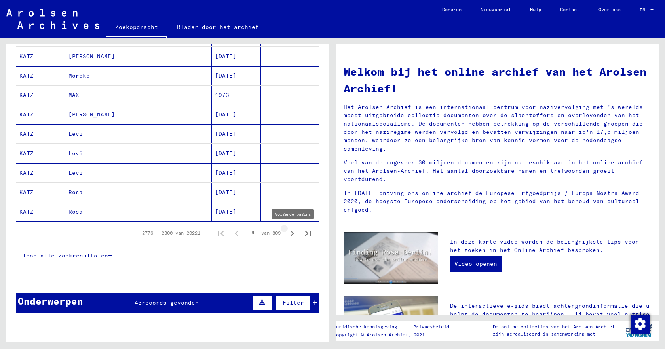
click at [287, 233] on icon "Volgende pagina" at bounding box center [292, 233] width 11 height 11
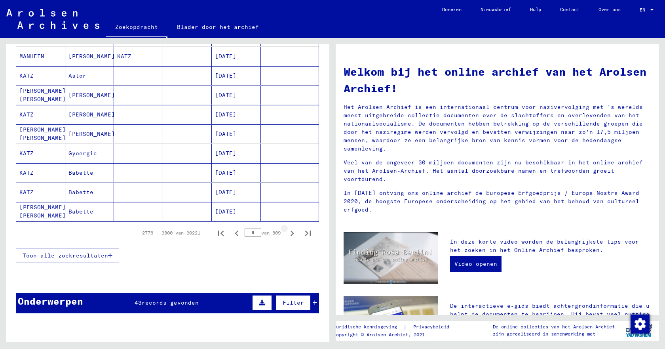
click at [287, 233] on icon "Volgende pagina" at bounding box center [292, 233] width 11 height 11
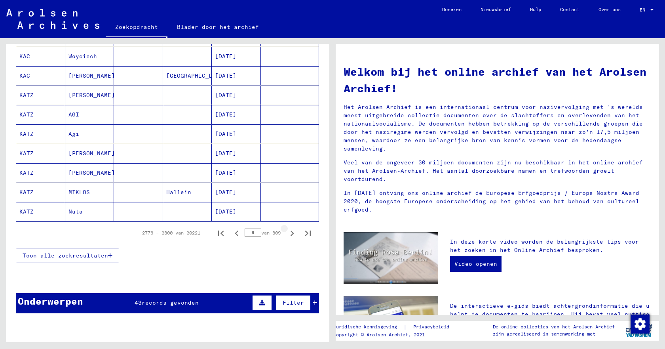
click at [287, 233] on icon "Volgende pagina" at bounding box center [292, 233] width 11 height 11
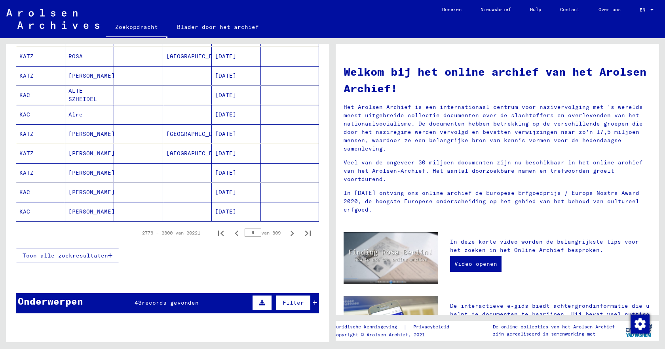
click at [287, 233] on icon "Volgende pagina" at bounding box center [292, 233] width 11 height 11
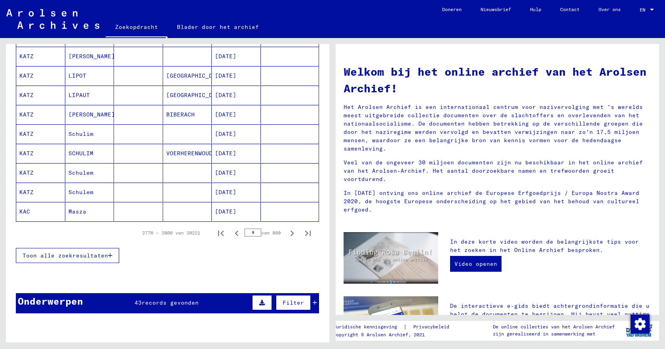
click at [287, 233] on icon "Volgende pagina" at bounding box center [292, 233] width 11 height 11
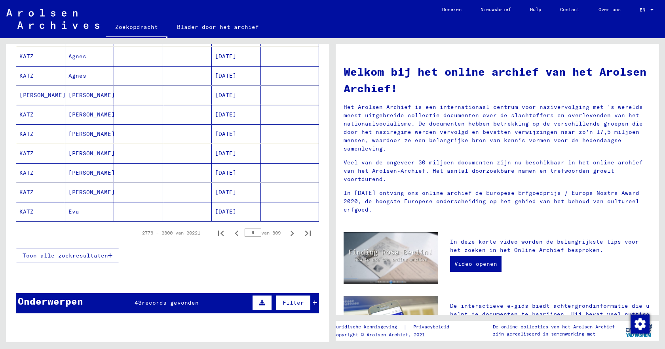
click at [287, 233] on icon "Volgende pagina" at bounding box center [292, 233] width 11 height 11
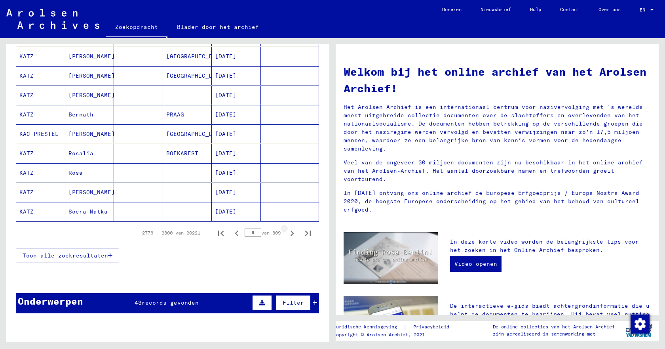
click at [287, 234] on icon "Volgende pagina" at bounding box center [292, 233] width 11 height 11
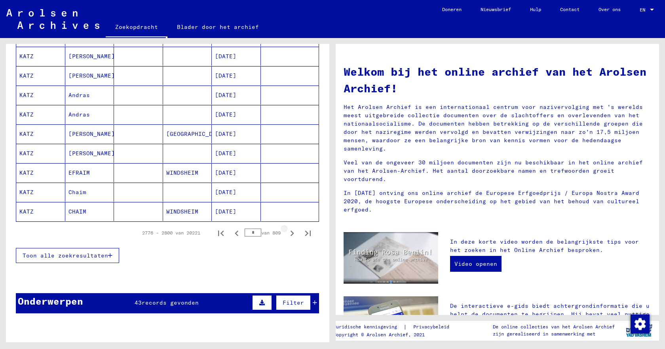
click at [287, 234] on icon "Volgende pagina" at bounding box center [292, 233] width 11 height 11
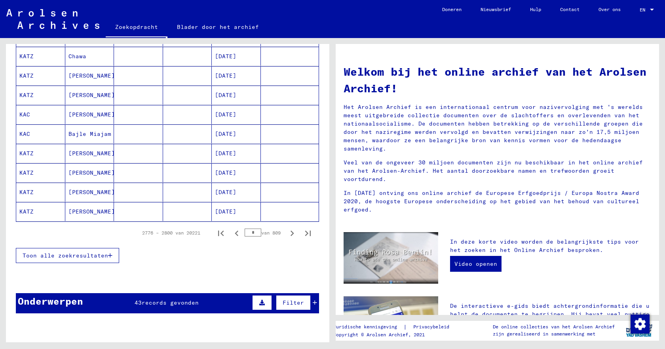
click at [287, 234] on icon "Volgende pagina" at bounding box center [292, 233] width 11 height 11
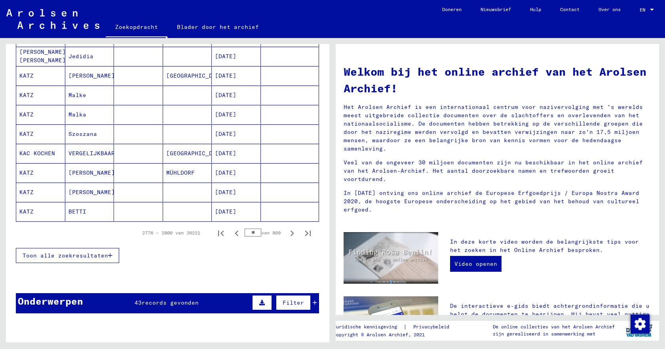
click at [287, 234] on icon "Volgende pagina" at bounding box center [292, 233] width 11 height 11
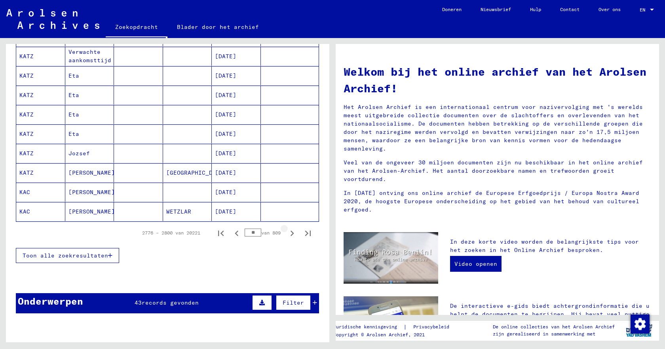
click at [287, 234] on icon "Volgende pagina" at bounding box center [292, 233] width 11 height 11
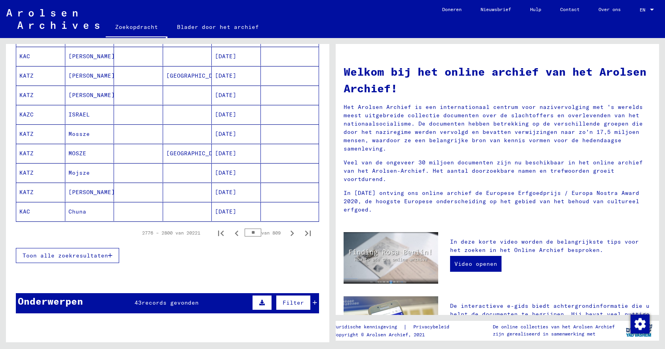
click at [287, 234] on icon "Volgende pagina" at bounding box center [292, 233] width 11 height 11
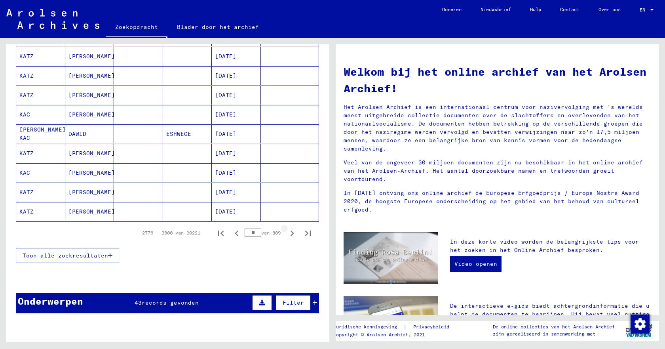
click at [287, 234] on icon "Volgende pagina" at bounding box center [292, 233] width 11 height 11
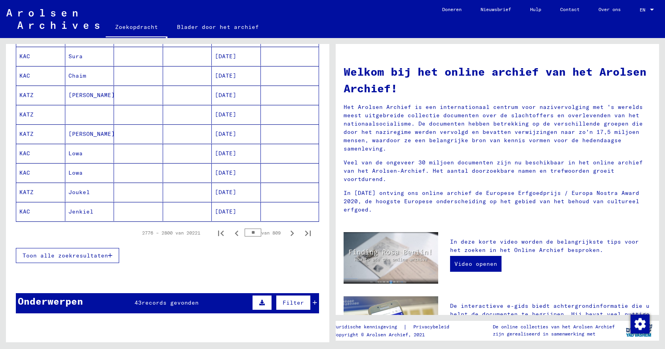
click at [287, 234] on icon "Volgende pagina" at bounding box center [292, 233] width 11 height 11
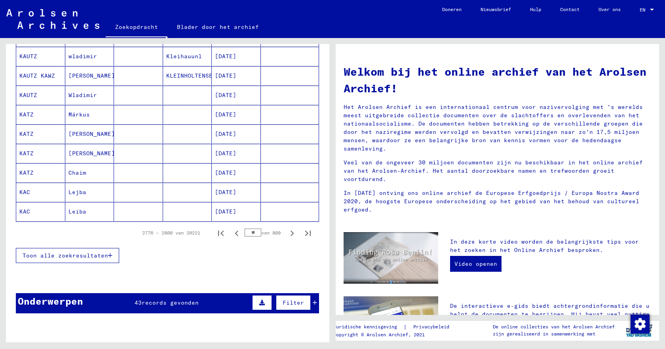
click at [287, 234] on icon "Volgende pagina" at bounding box center [292, 233] width 11 height 11
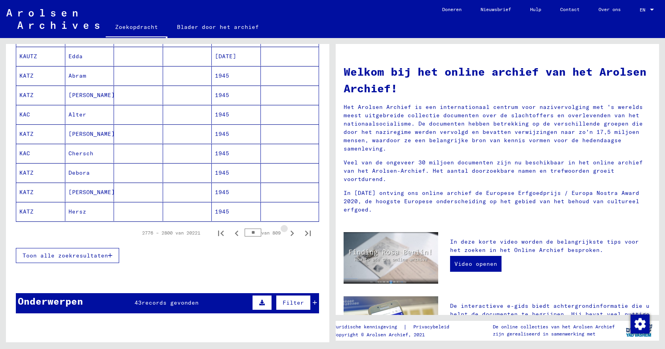
click at [287, 234] on icon "Volgende pagina" at bounding box center [292, 233] width 11 height 11
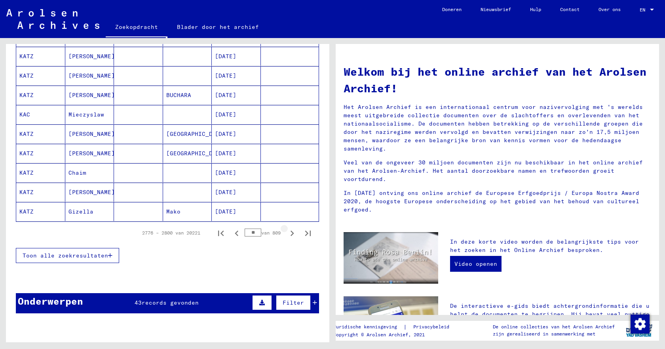
click at [287, 234] on icon "Volgende pagina" at bounding box center [292, 233] width 11 height 11
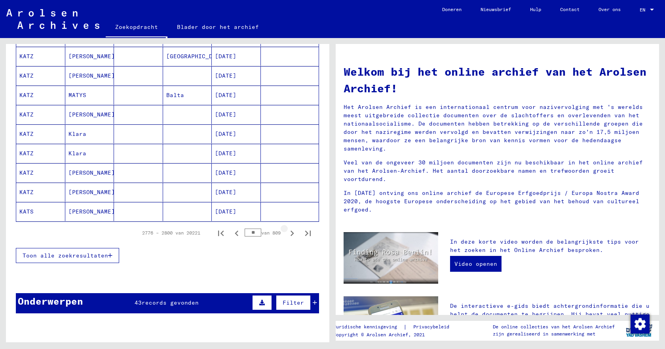
click at [287, 234] on icon "Volgende pagina" at bounding box center [292, 233] width 11 height 11
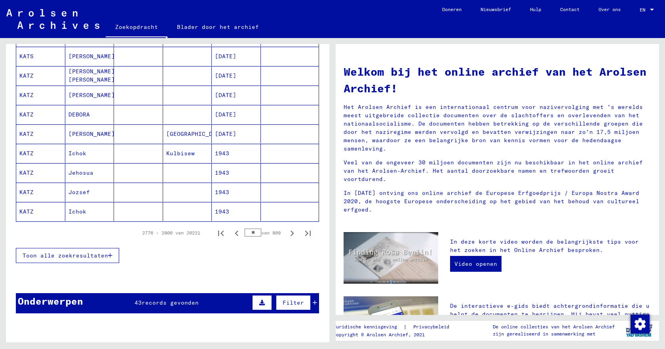
click at [287, 234] on icon "Volgende pagina" at bounding box center [292, 233] width 11 height 11
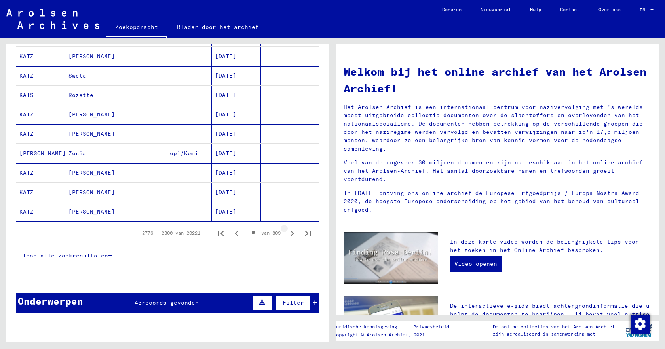
click at [287, 234] on icon "Volgende pagina" at bounding box center [292, 233] width 11 height 11
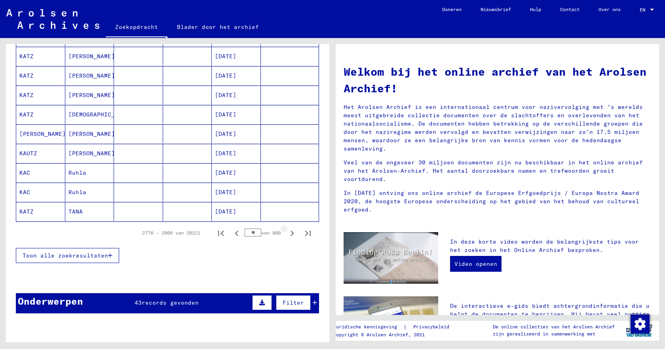
click at [287, 234] on icon "Volgende pagina" at bounding box center [292, 233] width 11 height 11
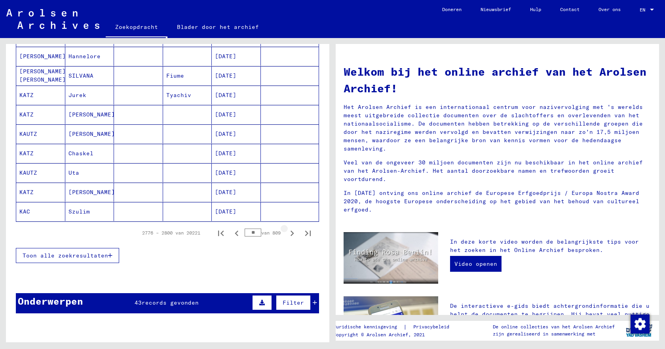
click at [287, 234] on icon "Volgende pagina" at bounding box center [292, 233] width 11 height 11
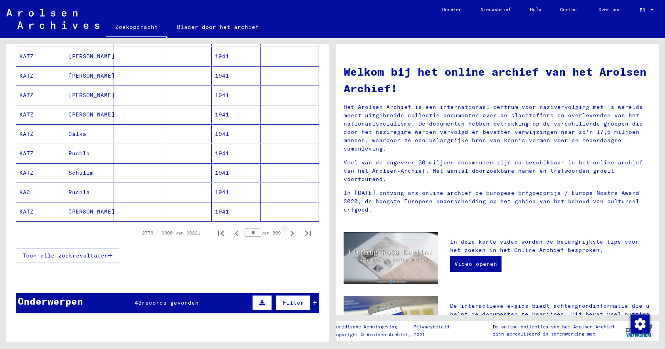
click at [287, 234] on icon "Volgende pagina" at bounding box center [292, 233] width 11 height 11
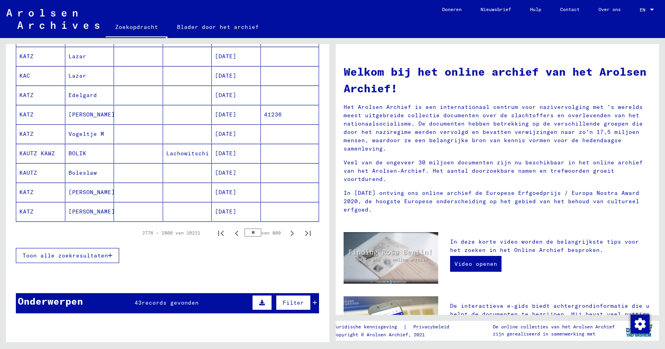
click at [287, 234] on icon "Volgende pagina" at bounding box center [292, 233] width 11 height 11
click at [290, 232] on icon "Volgende pagina" at bounding box center [292, 233] width 4 height 6
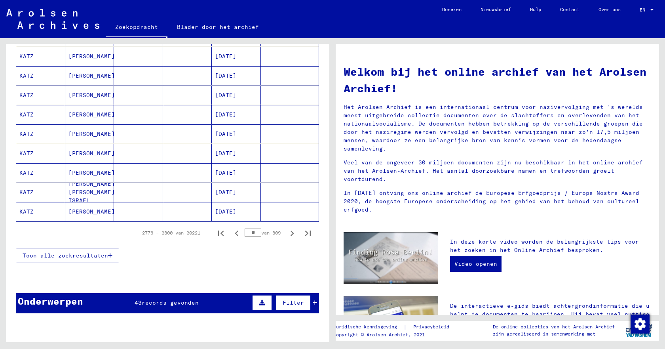
click at [290, 232] on icon "Volgende pagina" at bounding box center [292, 233] width 4 height 6
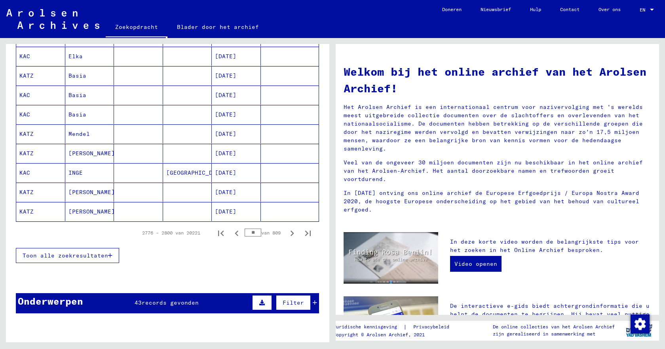
click at [290, 232] on icon "Volgende pagina" at bounding box center [292, 233] width 4 height 6
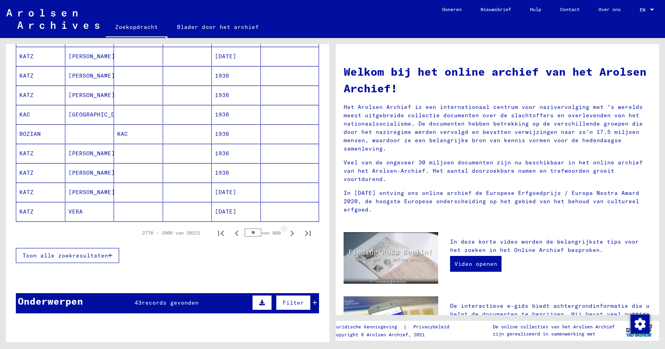
click at [290, 232] on icon "Volgende pagina" at bounding box center [292, 233] width 4 height 6
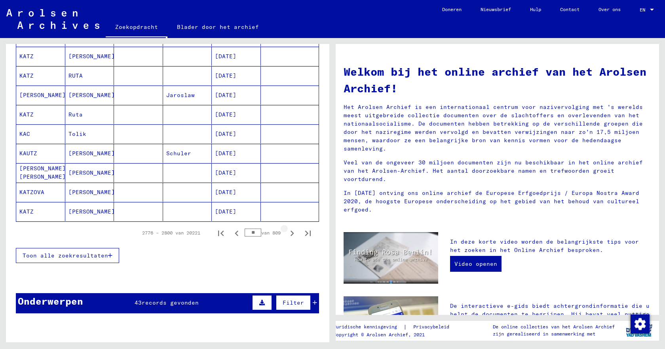
click at [290, 232] on icon "Volgende pagina" at bounding box center [292, 233] width 4 height 6
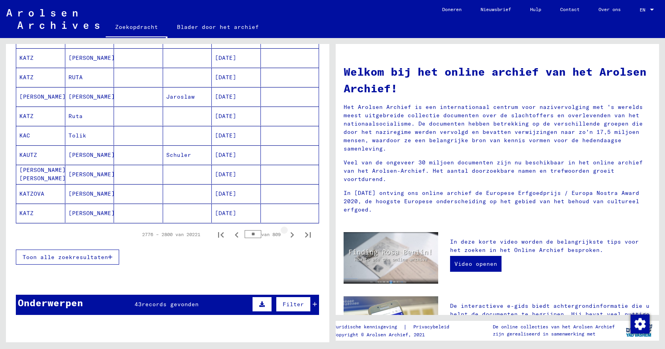
click at [287, 233] on icon "Volgende pagina" at bounding box center [292, 234] width 11 height 11
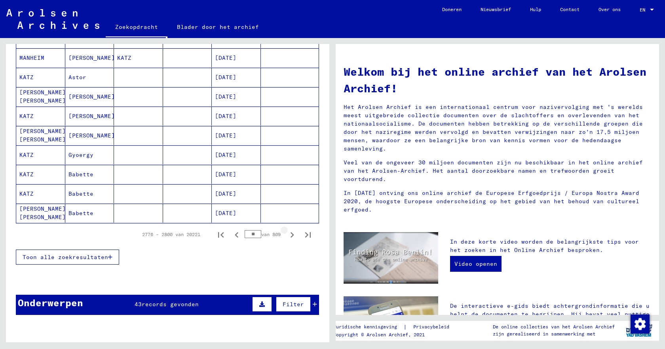
scroll to position [476, 0]
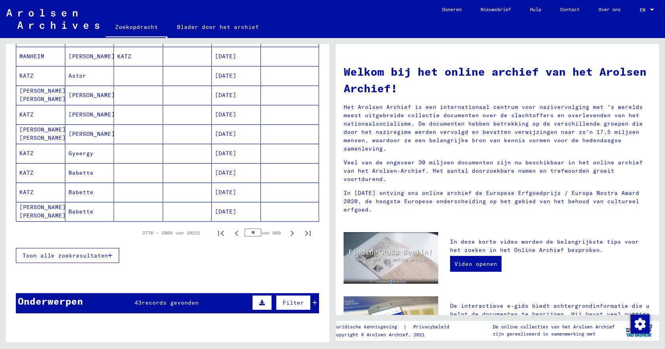
click at [287, 233] on icon "Volgende pagina" at bounding box center [292, 233] width 11 height 11
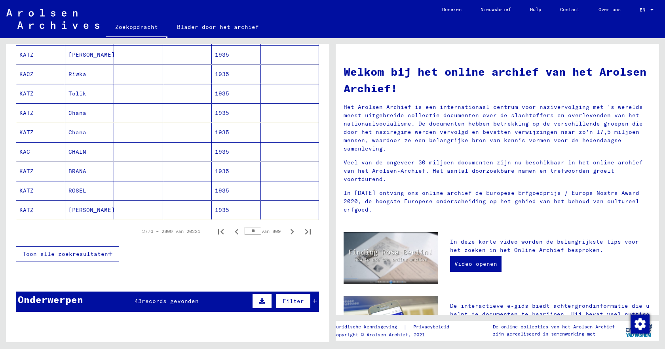
click at [287, 233] on icon "Volgende pagina" at bounding box center [292, 231] width 11 height 11
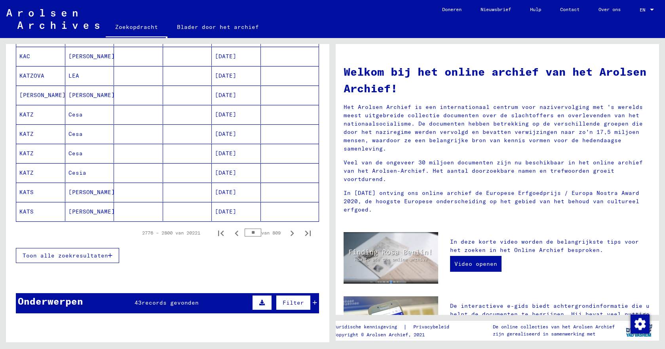
click at [287, 233] on icon "Volgende pagina" at bounding box center [292, 233] width 11 height 11
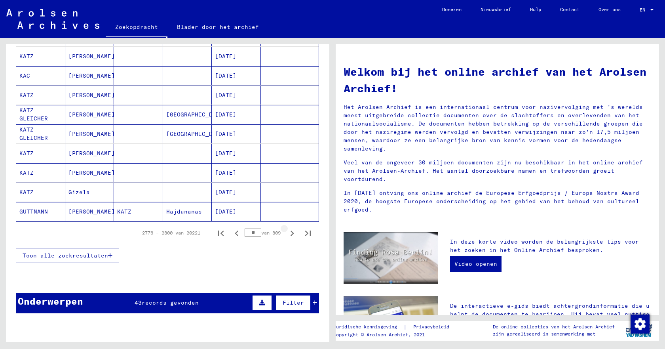
click at [287, 233] on icon "Volgende pagina" at bounding box center [292, 233] width 11 height 11
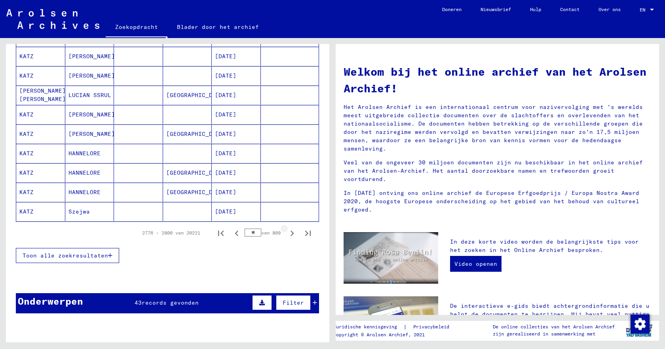
click at [287, 233] on icon "Volgende pagina" at bounding box center [292, 233] width 11 height 11
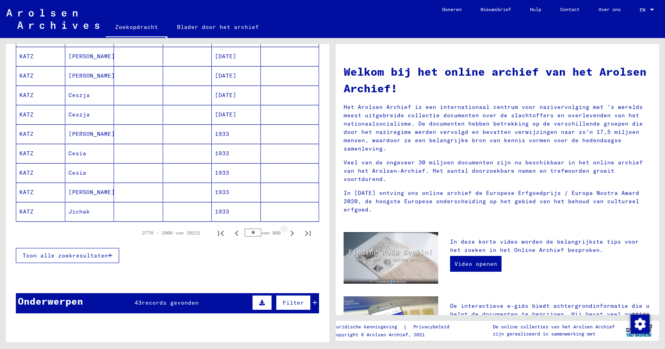
type input "**"
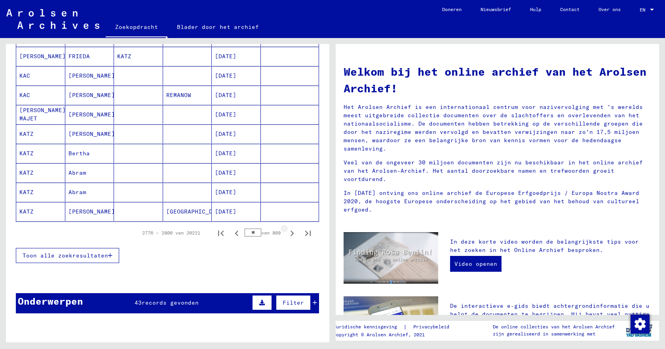
click at [287, 233] on icon "Volgende pagina" at bounding box center [292, 233] width 11 height 11
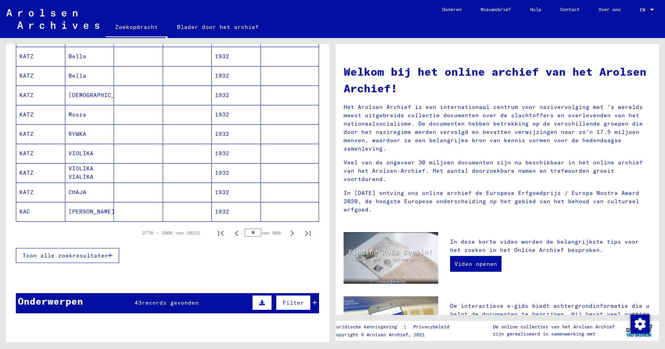
click at [287, 233] on icon "Volgende pagina" at bounding box center [292, 233] width 11 height 11
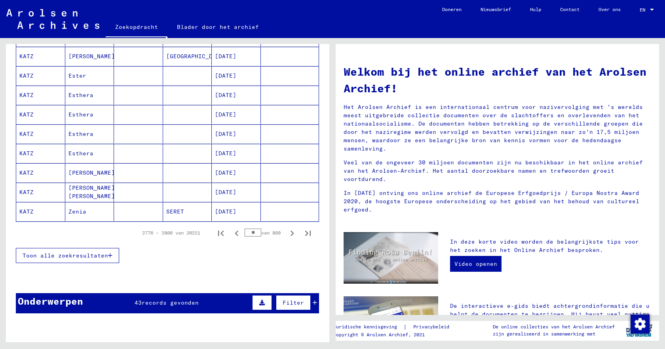
click at [287, 233] on icon "Volgende pagina" at bounding box center [292, 233] width 11 height 11
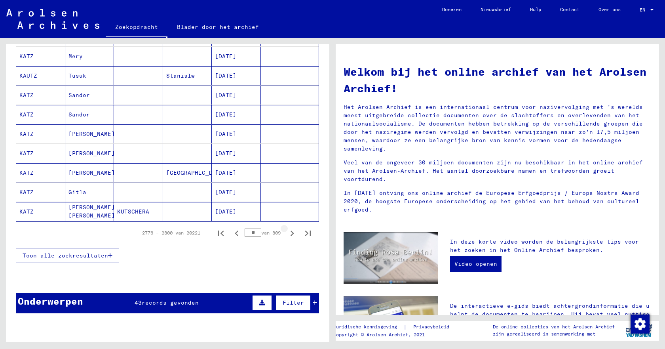
click at [287, 233] on icon "Volgende pagina" at bounding box center [292, 233] width 11 height 11
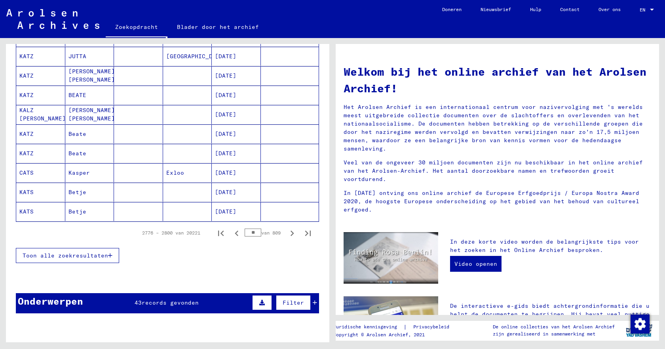
click at [287, 233] on icon "Volgende pagina" at bounding box center [292, 233] width 11 height 11
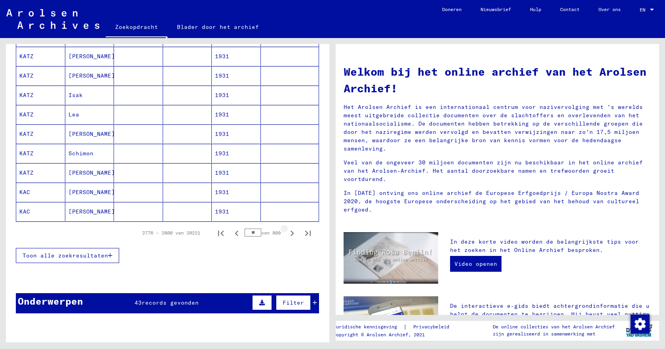
click at [287, 233] on icon "Volgende pagina" at bounding box center [292, 233] width 11 height 11
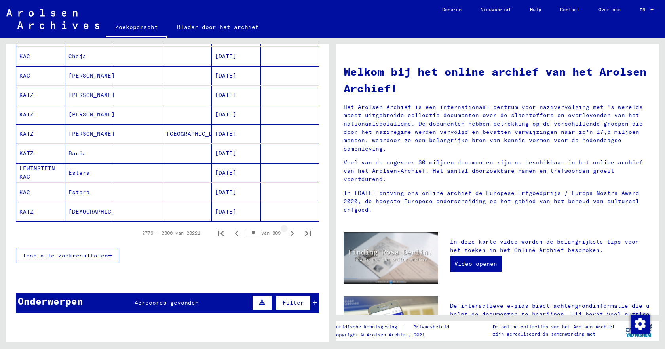
click at [287, 233] on icon "Volgende pagina" at bounding box center [292, 233] width 11 height 11
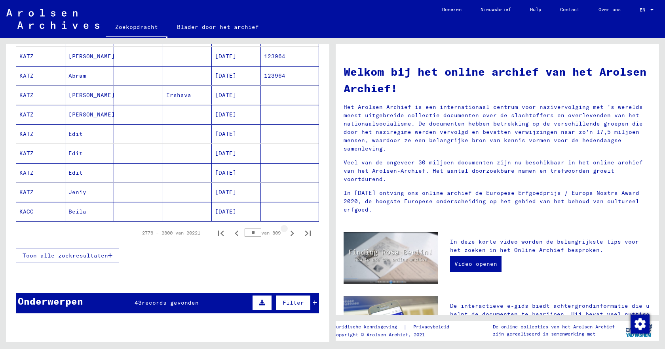
click at [287, 233] on icon "Volgende pagina" at bounding box center [292, 233] width 11 height 11
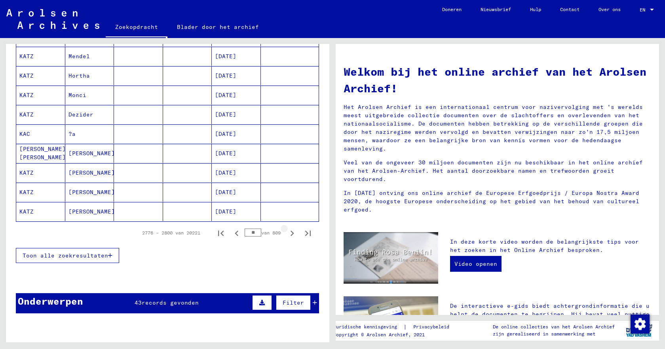
click at [287, 233] on icon "Volgende pagina" at bounding box center [292, 233] width 11 height 11
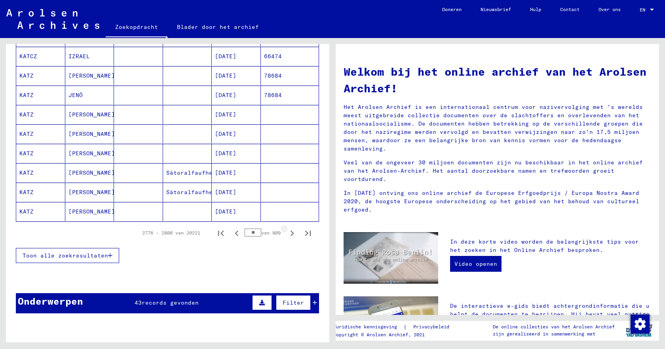
click at [287, 233] on icon "Volgende pagina" at bounding box center [292, 233] width 11 height 11
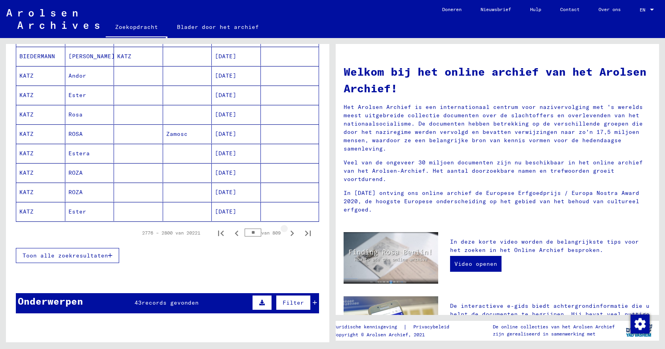
click at [287, 233] on icon "Volgende pagina" at bounding box center [292, 233] width 11 height 11
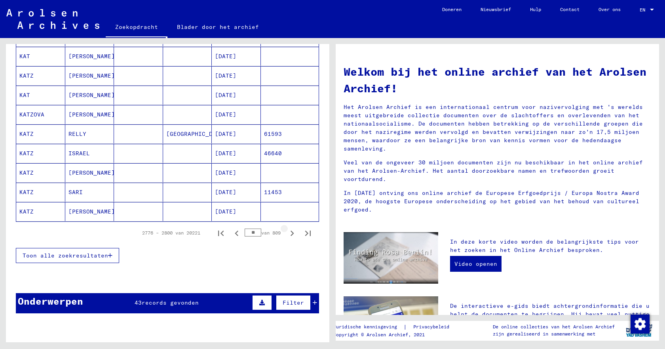
click at [287, 233] on icon "Volgende pagina" at bounding box center [292, 233] width 11 height 11
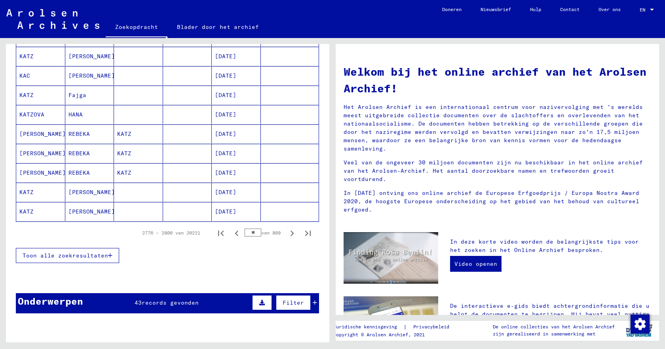
click at [287, 233] on icon "Volgende pagina" at bounding box center [292, 233] width 11 height 11
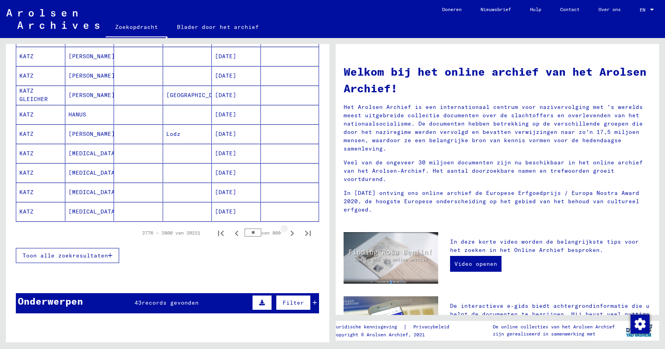
click at [287, 233] on icon "Volgende pagina" at bounding box center [292, 233] width 11 height 11
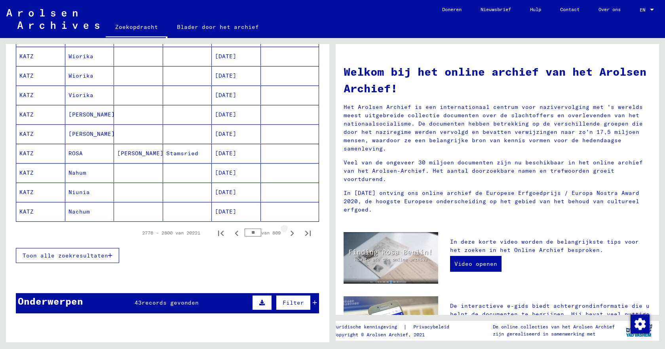
click at [287, 233] on icon "Volgende pagina" at bounding box center [292, 233] width 11 height 11
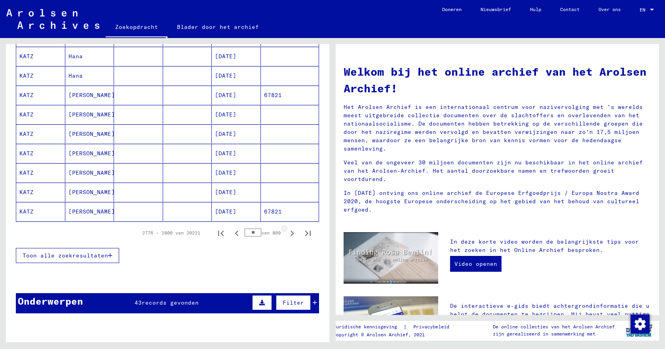
click at [287, 233] on icon "Volgende pagina" at bounding box center [292, 233] width 11 height 11
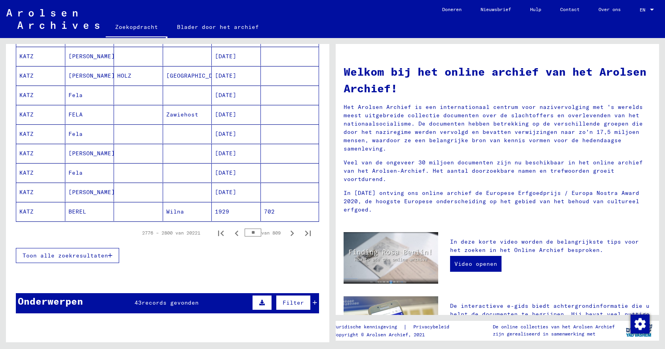
click at [287, 233] on icon "Volgende pagina" at bounding box center [292, 233] width 11 height 11
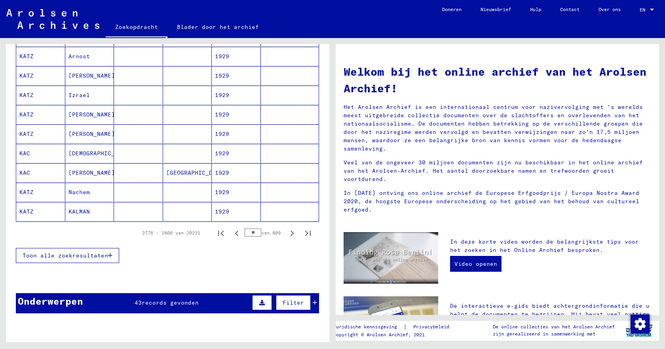
click at [287, 233] on icon "Volgende pagina" at bounding box center [292, 233] width 11 height 11
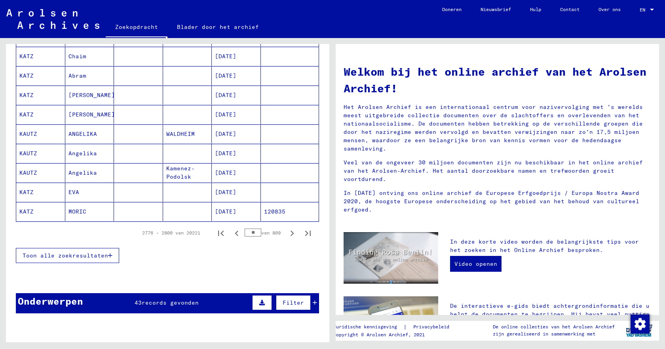
click at [287, 233] on icon "Volgende pagina" at bounding box center [292, 233] width 11 height 11
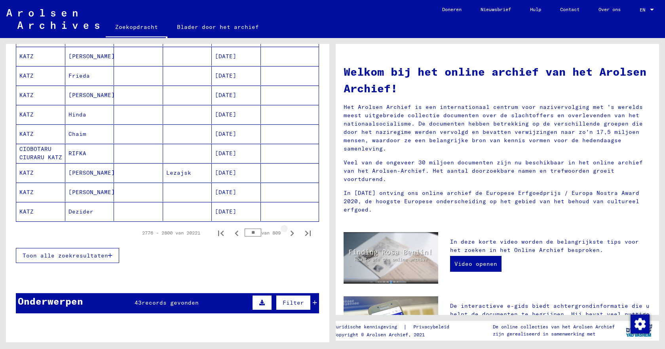
click at [287, 233] on icon "Volgende pagina" at bounding box center [292, 233] width 11 height 11
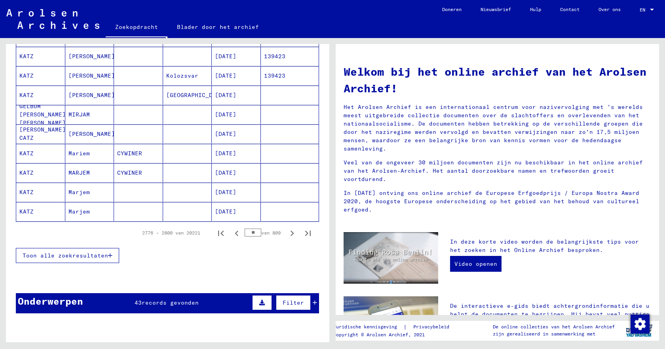
click at [287, 233] on icon "Volgende pagina" at bounding box center [292, 233] width 11 height 11
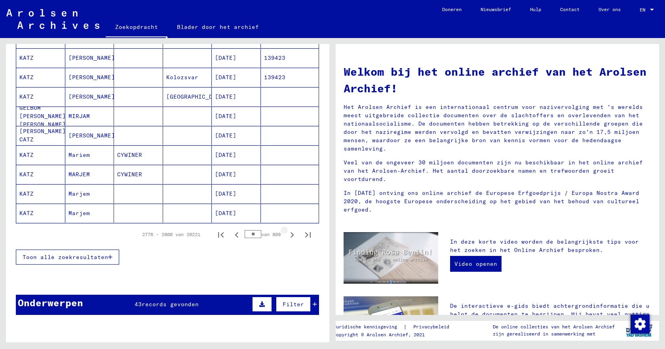
scroll to position [476, 0]
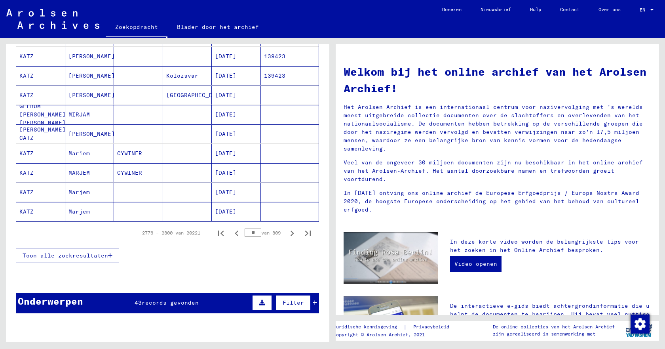
click at [287, 233] on icon "Volgende pagina" at bounding box center [292, 233] width 11 height 11
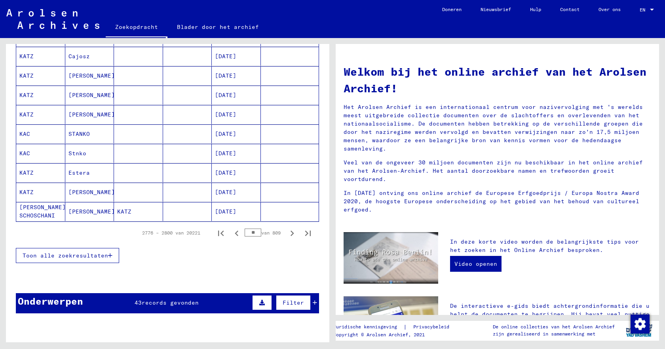
click at [287, 233] on icon "Volgende pagina" at bounding box center [292, 233] width 11 height 11
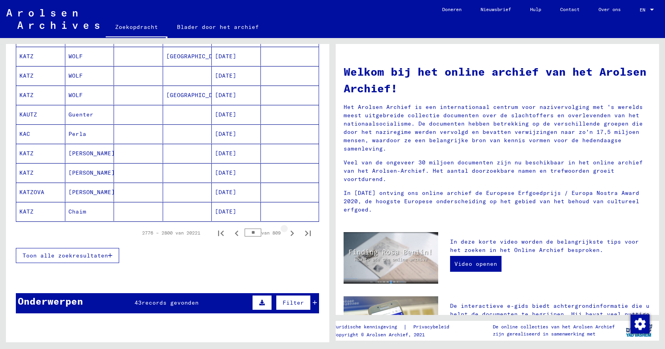
click at [287, 233] on icon "Volgende pagina" at bounding box center [292, 233] width 11 height 11
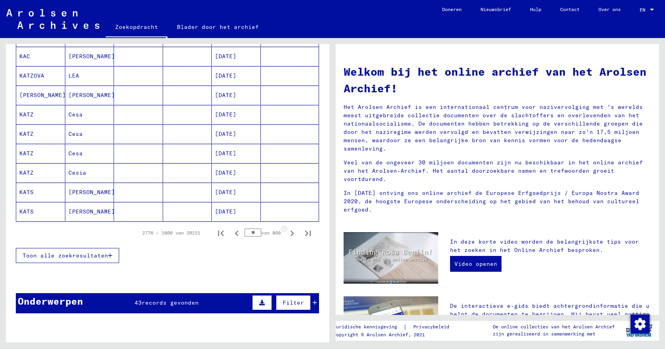
click at [287, 233] on icon "Volgende pagina" at bounding box center [292, 233] width 11 height 11
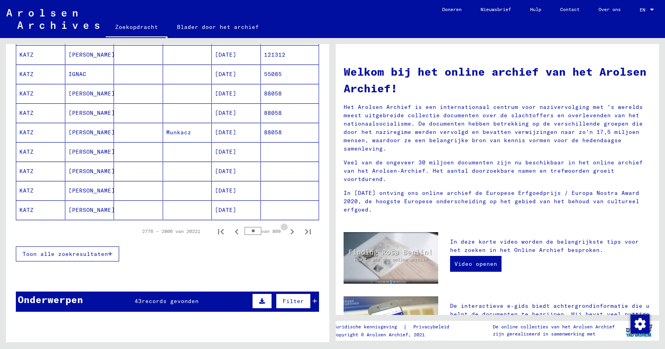
click at [287, 233] on icon "Volgende pagina" at bounding box center [292, 231] width 11 height 11
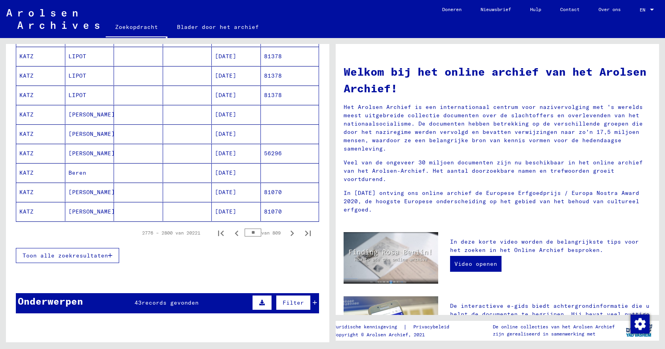
click at [287, 233] on icon "Volgende pagina" at bounding box center [292, 233] width 11 height 11
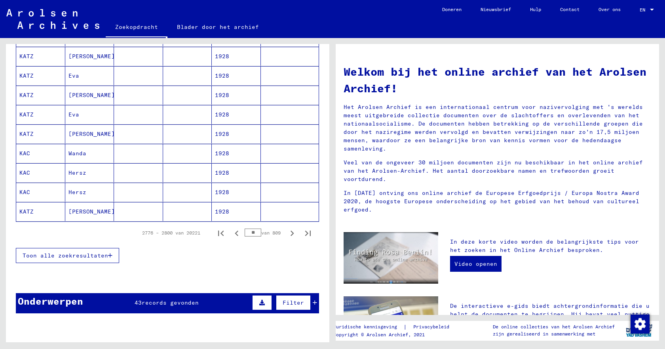
click at [287, 233] on icon "Volgende pagina" at bounding box center [292, 233] width 11 height 11
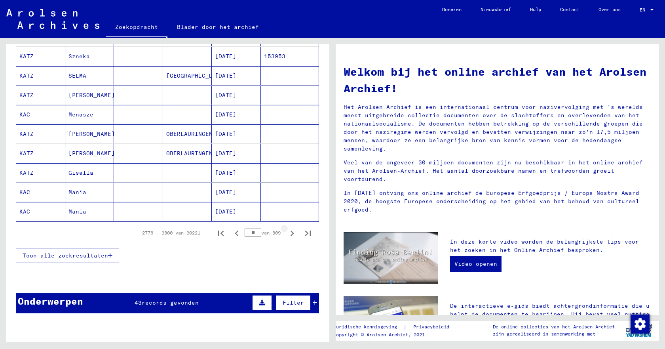
click at [287, 233] on icon "Volgende pagina" at bounding box center [292, 233] width 11 height 11
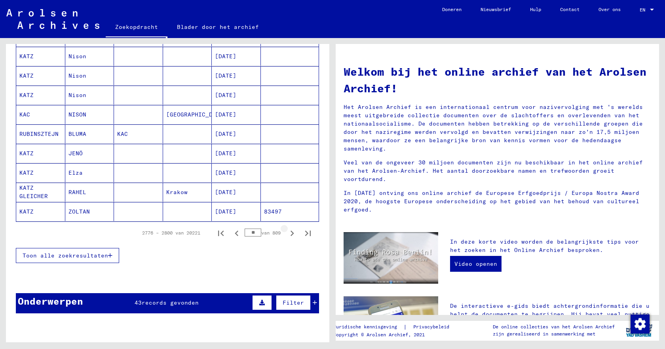
click at [287, 233] on icon "Volgende pagina" at bounding box center [292, 233] width 11 height 11
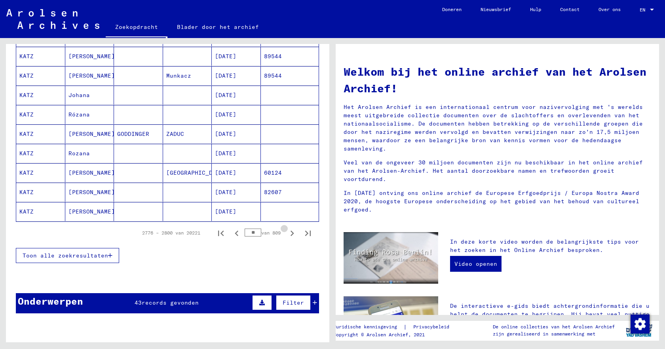
click at [287, 233] on icon "Volgende pagina" at bounding box center [292, 233] width 11 height 11
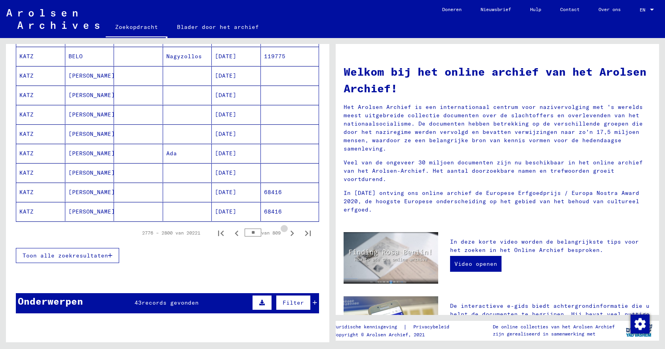
click at [287, 233] on icon "Volgende pagina" at bounding box center [292, 233] width 11 height 11
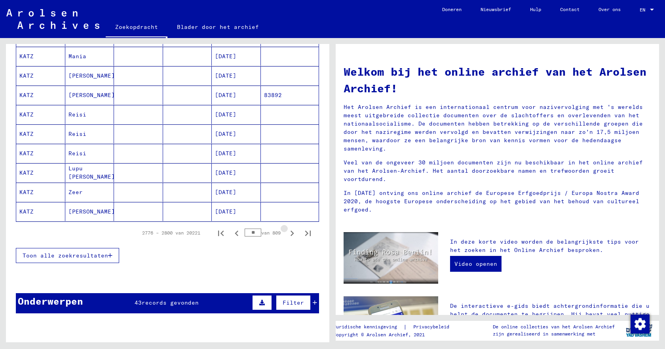
click at [287, 233] on icon "Volgende pagina" at bounding box center [292, 233] width 11 height 11
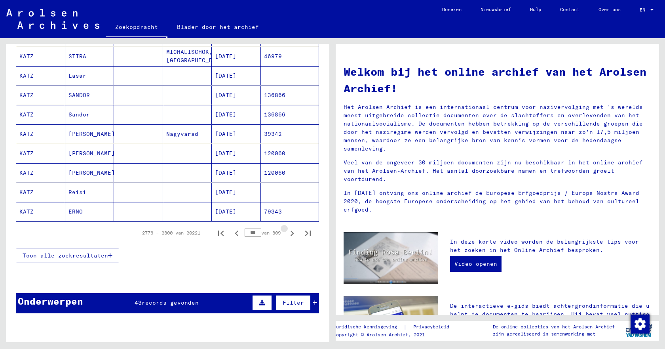
click at [287, 233] on icon "Volgende pagina" at bounding box center [292, 233] width 11 height 11
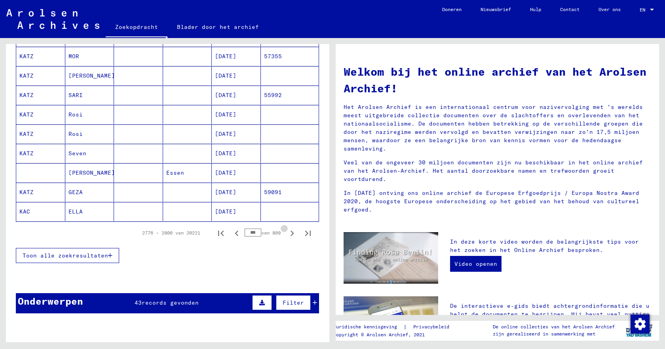
click at [287, 233] on icon "Volgende pagina" at bounding box center [292, 233] width 11 height 11
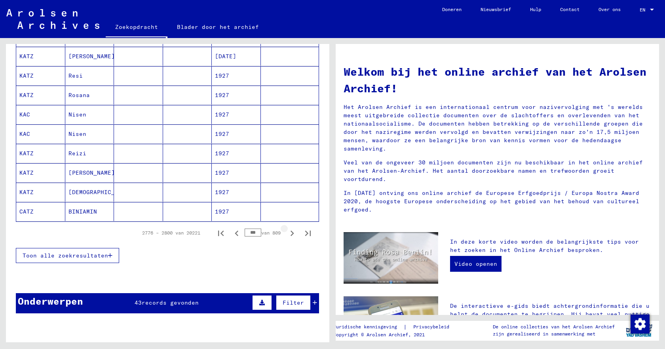
click at [287, 233] on icon "Volgende pagina" at bounding box center [292, 233] width 11 height 11
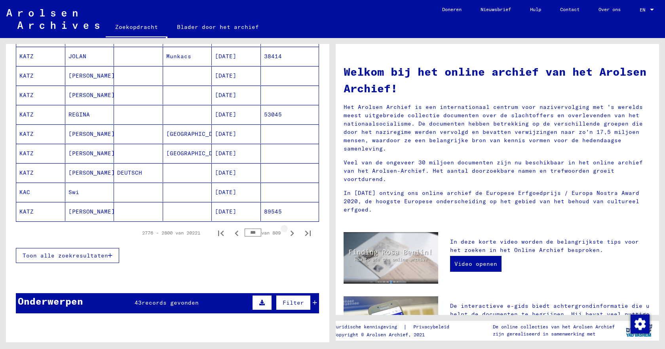
click at [287, 233] on icon "Volgende pagina" at bounding box center [292, 233] width 11 height 11
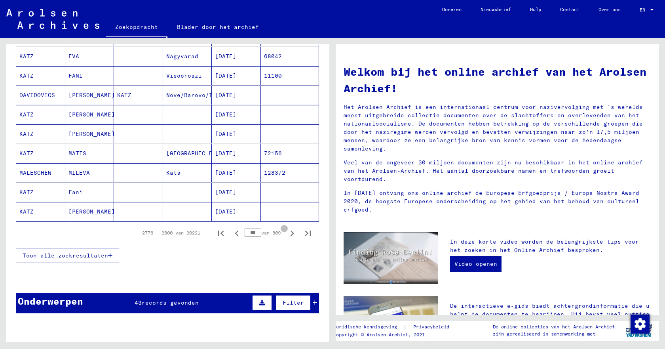
click at [287, 233] on icon "Volgende pagina" at bounding box center [292, 233] width 11 height 11
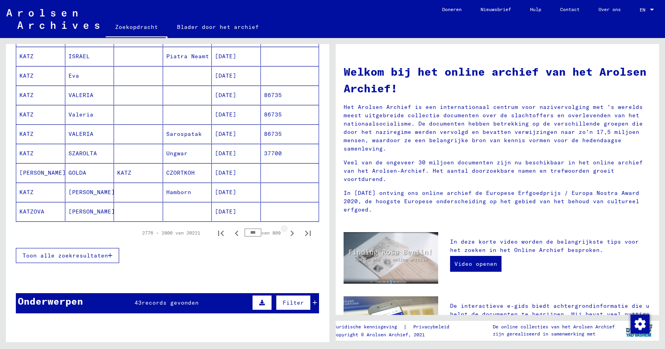
click at [287, 233] on icon "Volgende pagina" at bounding box center [292, 233] width 11 height 11
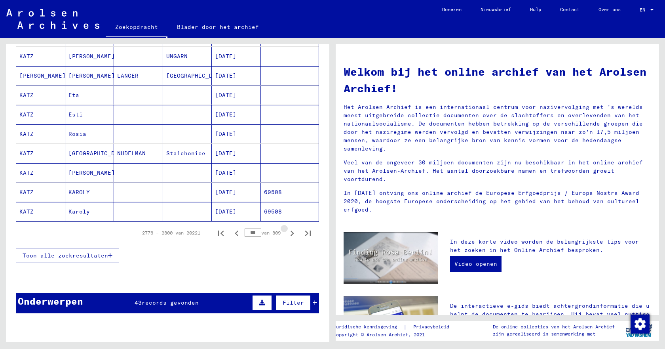
click at [287, 233] on icon "Volgende pagina" at bounding box center [292, 233] width 11 height 11
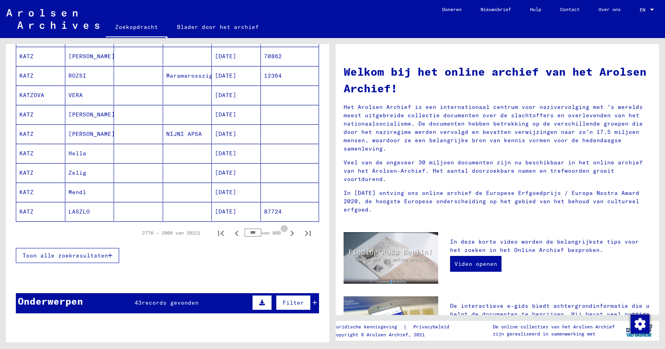
click at [287, 233] on icon "Volgende pagina" at bounding box center [292, 233] width 11 height 11
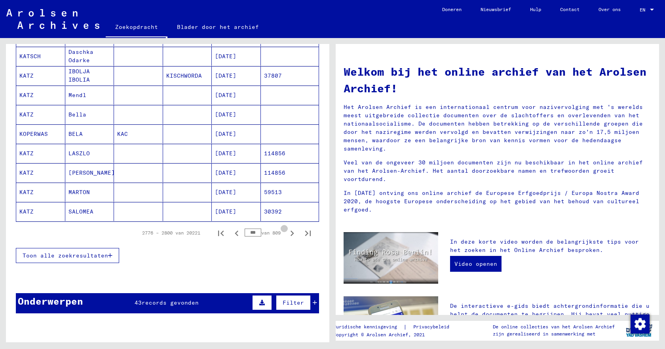
click at [287, 233] on icon "Volgende pagina" at bounding box center [292, 233] width 11 height 11
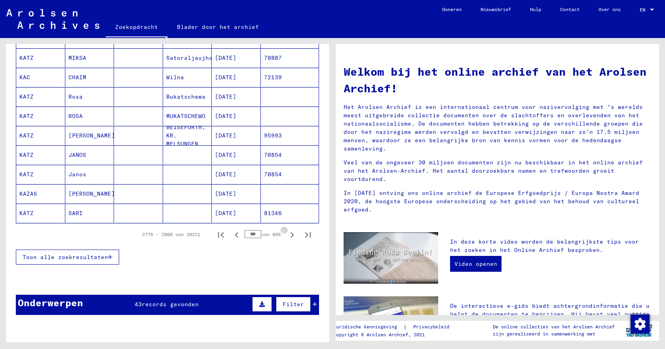
click at [287, 233] on icon "Volgende pagina" at bounding box center [292, 234] width 11 height 11
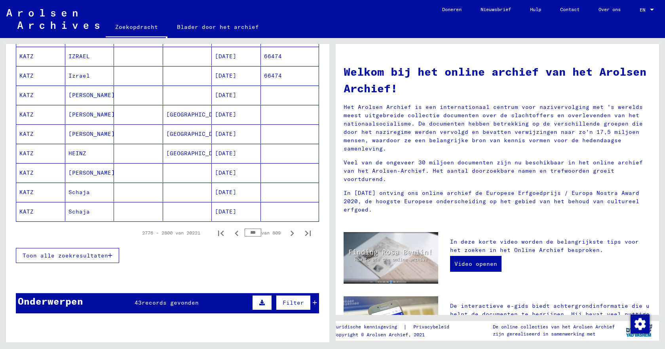
click at [287, 233] on icon "Volgende pagina" at bounding box center [292, 233] width 11 height 11
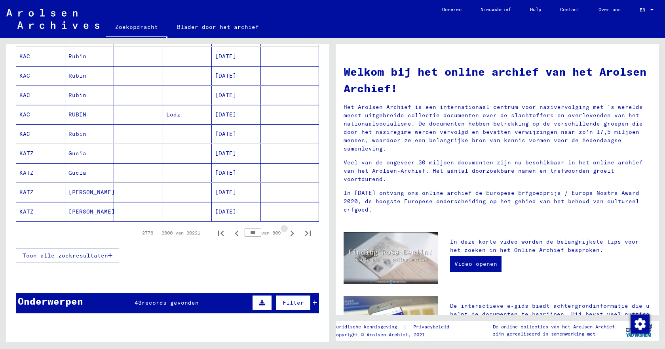
click at [287, 233] on icon "Volgende pagina" at bounding box center [292, 233] width 11 height 11
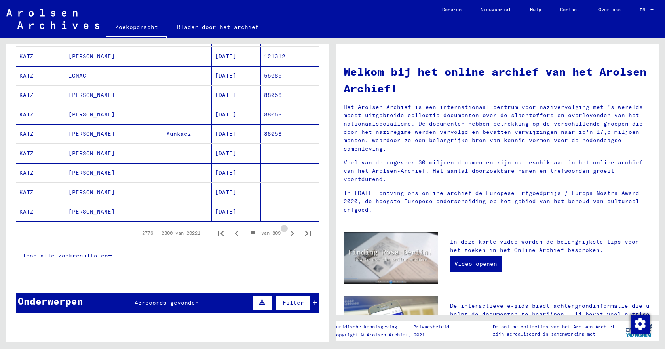
click at [287, 233] on icon "Volgende pagina" at bounding box center [292, 233] width 11 height 11
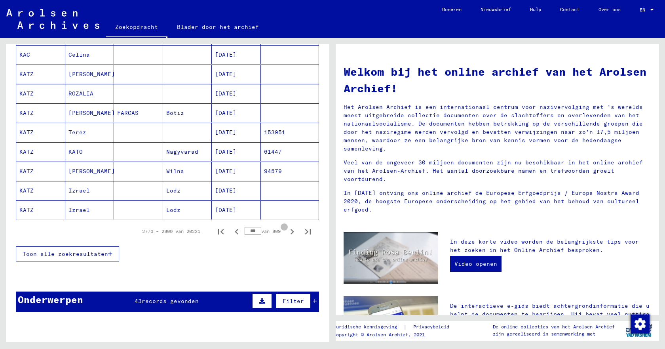
click at [287, 233] on icon "Volgende pagina" at bounding box center [292, 231] width 11 height 11
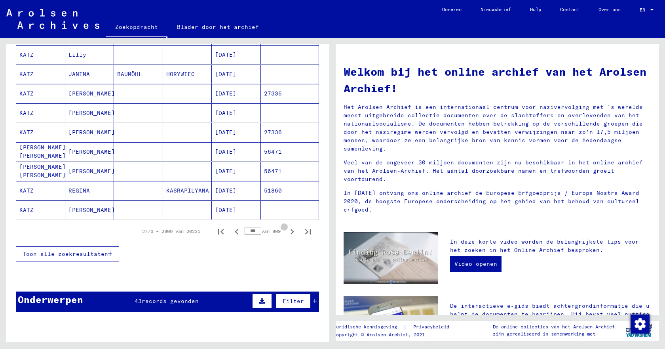
scroll to position [475, 0]
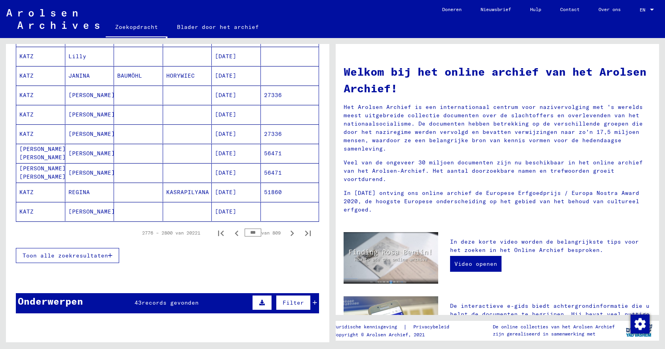
click at [287, 233] on icon "Volgende pagina" at bounding box center [292, 233] width 11 height 11
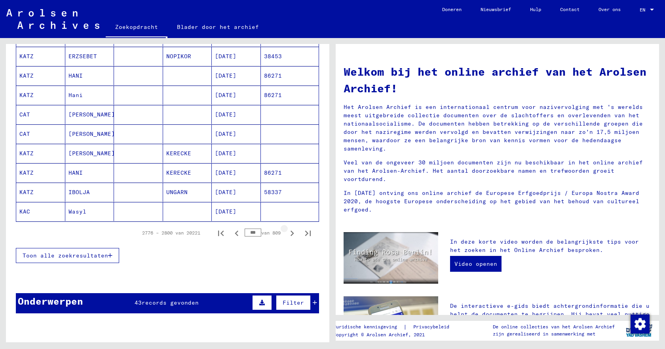
click at [287, 233] on icon "Volgende pagina" at bounding box center [292, 233] width 11 height 11
drag, startPoint x: 0, startPoint y: 0, endPoint x: 286, endPoint y: 233, distance: 369.0
click at [287, 233] on icon "Volgende pagina" at bounding box center [292, 233] width 11 height 11
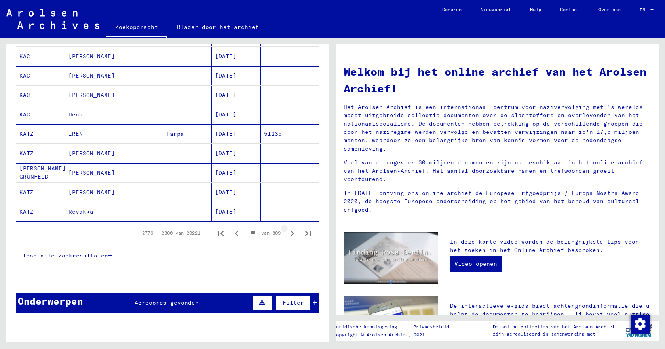
click at [287, 233] on icon "Volgende pagina" at bounding box center [292, 233] width 11 height 11
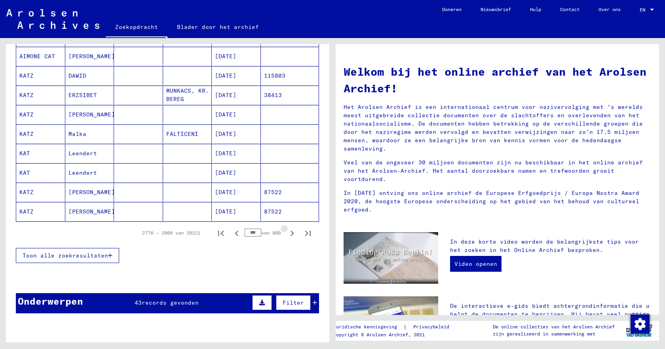
click at [287, 233] on icon "Volgende pagina" at bounding box center [292, 233] width 11 height 11
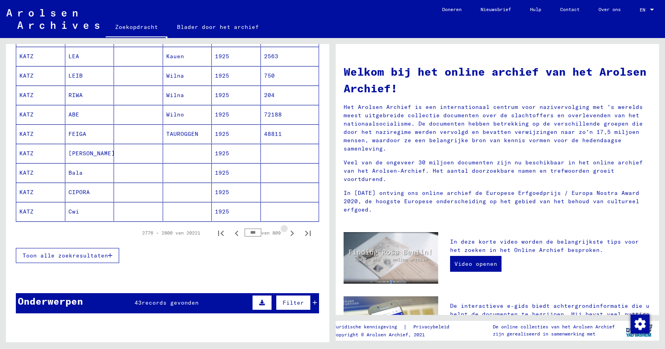
click at [287, 233] on icon "Volgende pagina" at bounding box center [292, 233] width 11 height 11
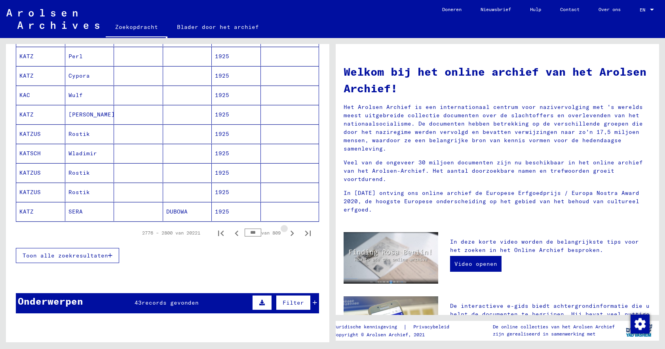
click at [287, 233] on icon "Volgende pagina" at bounding box center [292, 233] width 11 height 11
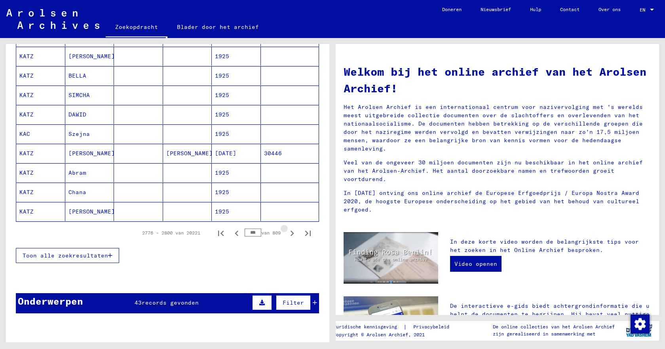
click at [287, 233] on icon "Volgende pagina" at bounding box center [292, 233] width 11 height 11
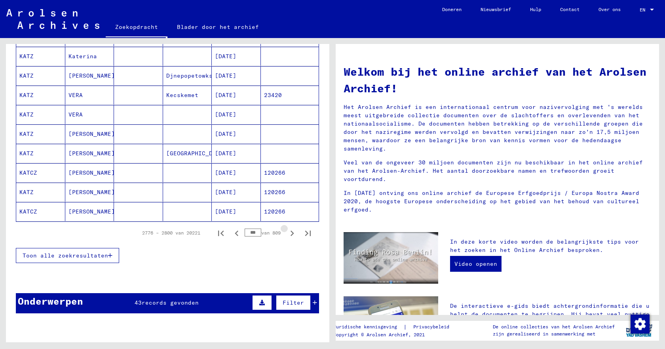
click at [287, 233] on icon "Volgende pagina" at bounding box center [292, 233] width 11 height 11
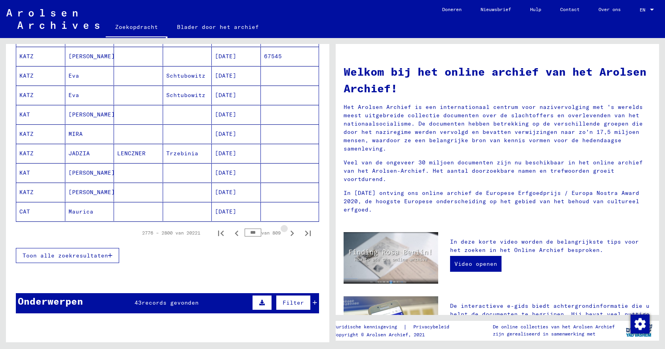
click at [287, 233] on icon "Volgende pagina" at bounding box center [292, 233] width 11 height 11
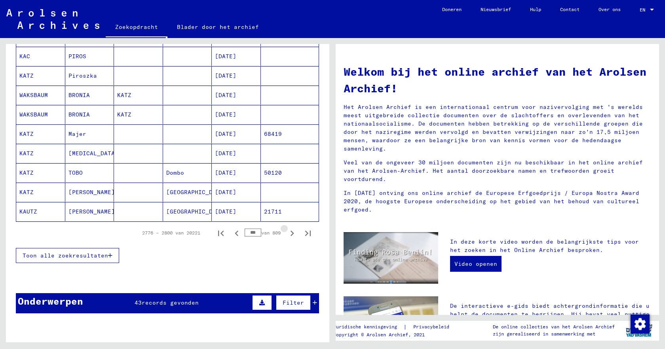
click at [287, 233] on icon "Volgende pagina" at bounding box center [292, 233] width 11 height 11
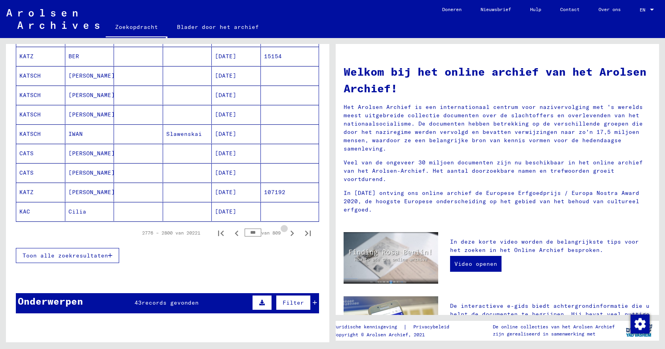
click at [287, 233] on icon "Volgende pagina" at bounding box center [292, 233] width 11 height 11
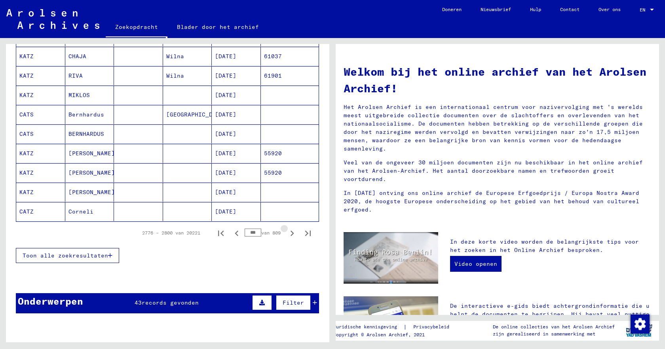
click at [287, 233] on icon "Volgende pagina" at bounding box center [292, 233] width 11 height 11
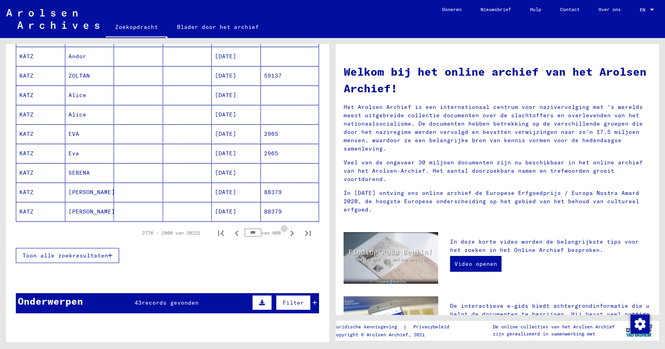
click at [287, 233] on icon "Volgende pagina" at bounding box center [292, 233] width 11 height 11
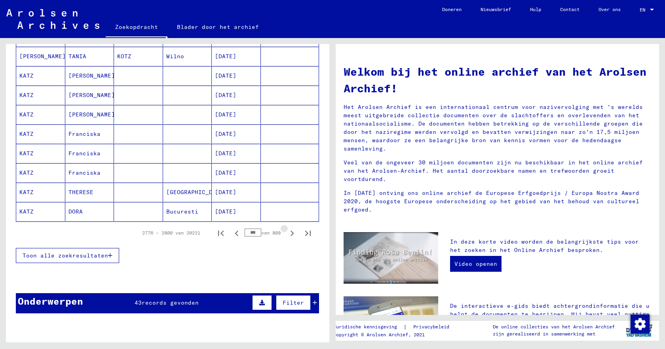
click at [287, 233] on icon "Volgende pagina" at bounding box center [292, 233] width 11 height 11
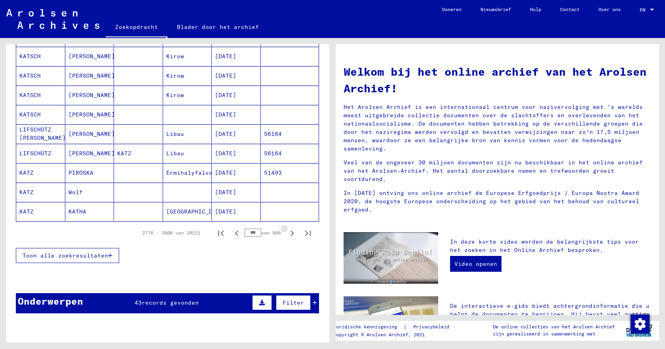
click at [287, 233] on icon "Volgende pagina" at bounding box center [292, 233] width 11 height 11
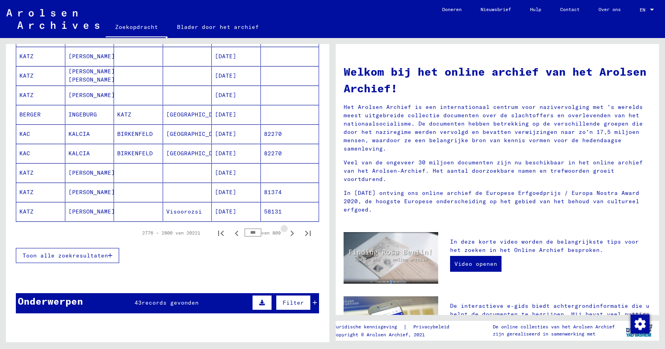
click at [287, 233] on icon "Volgende pagina" at bounding box center [292, 233] width 11 height 11
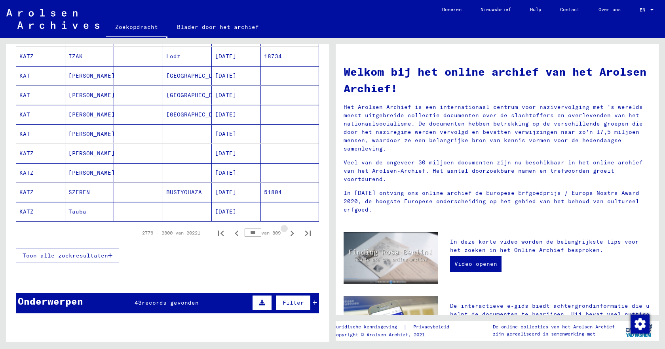
click at [287, 233] on icon "Volgende pagina" at bounding box center [292, 233] width 11 height 11
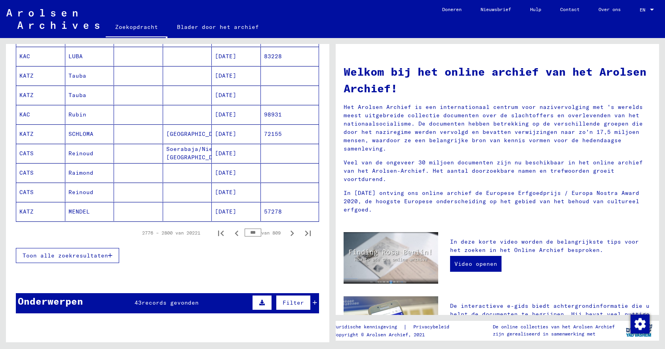
click at [287, 233] on icon "Volgende pagina" at bounding box center [292, 233] width 11 height 11
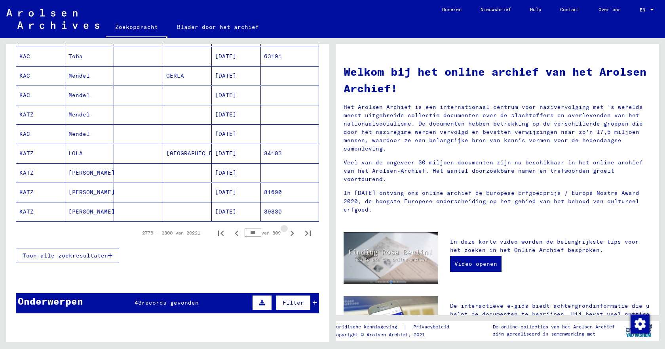
click at [287, 233] on icon "Volgende pagina" at bounding box center [292, 233] width 11 height 11
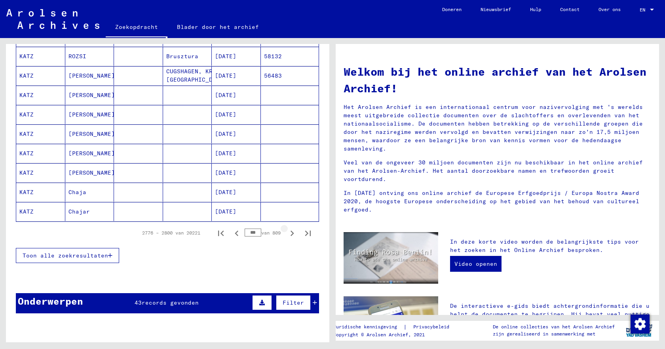
click at [287, 233] on icon "Volgende pagina" at bounding box center [292, 233] width 11 height 11
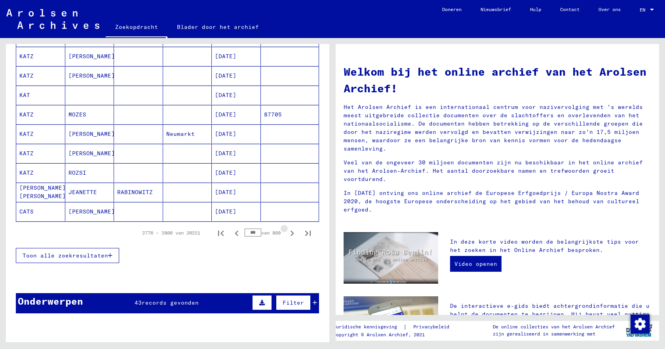
click at [287, 233] on icon "Volgende pagina" at bounding box center [292, 233] width 11 height 11
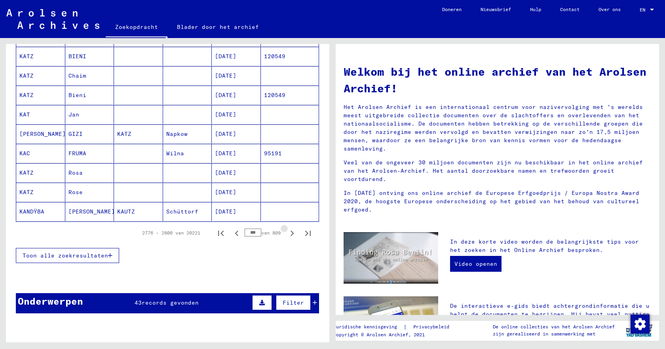
click at [287, 233] on icon "Volgende pagina" at bounding box center [292, 233] width 11 height 11
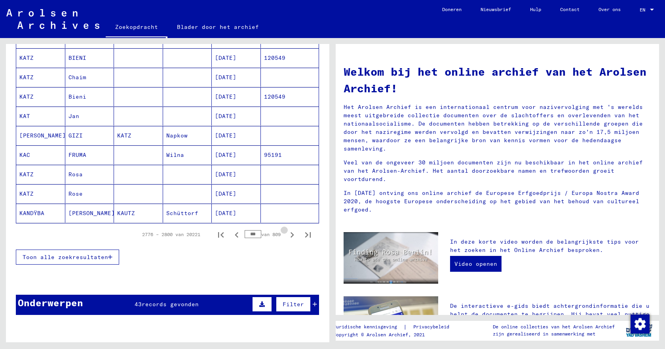
click at [287, 233] on icon "Volgende pagina" at bounding box center [292, 234] width 11 height 11
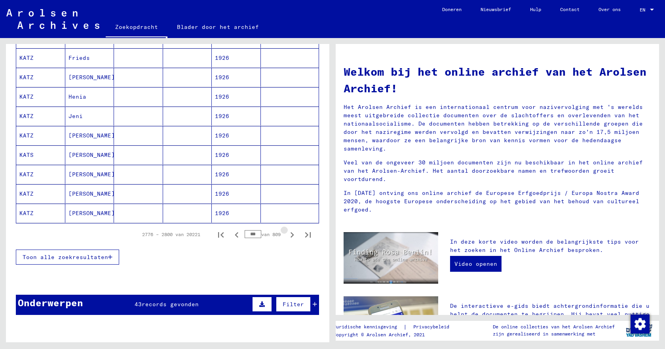
scroll to position [476, 0]
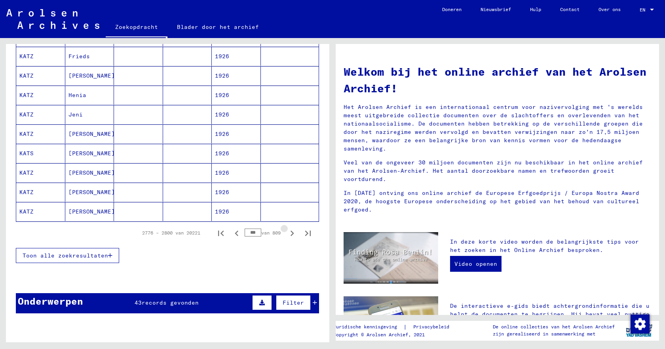
click at [287, 233] on icon "Volgende pagina" at bounding box center [292, 233] width 11 height 11
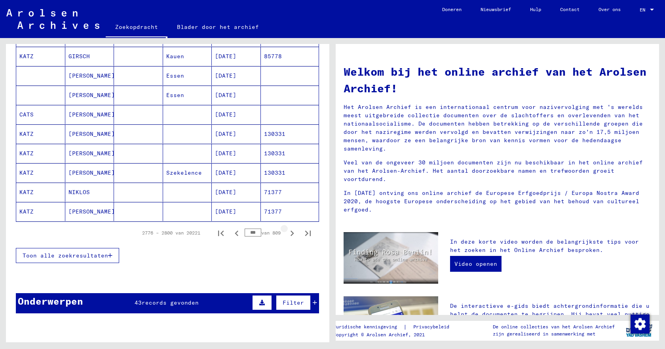
click at [287, 233] on icon "Volgende pagina" at bounding box center [292, 233] width 11 height 11
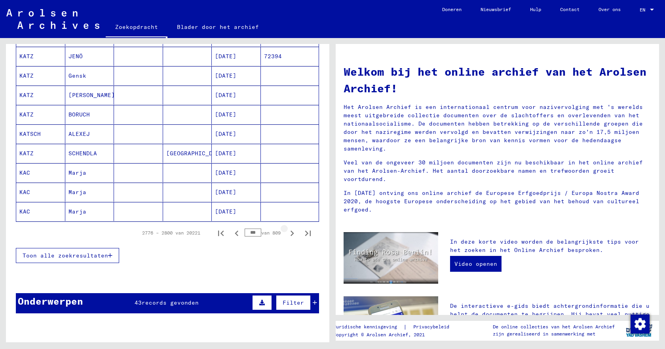
click at [287, 233] on icon "Volgende pagina" at bounding box center [292, 233] width 11 height 11
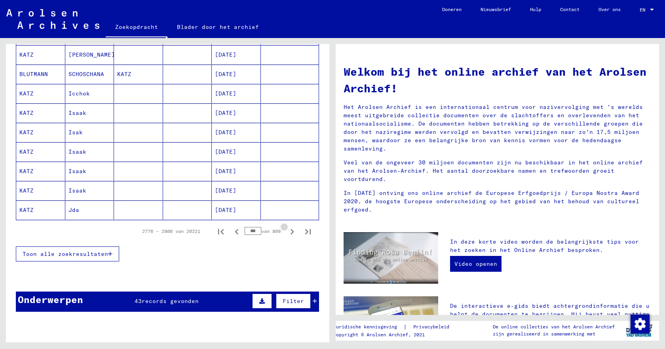
click at [287, 233] on icon "Volgende pagina" at bounding box center [292, 231] width 11 height 11
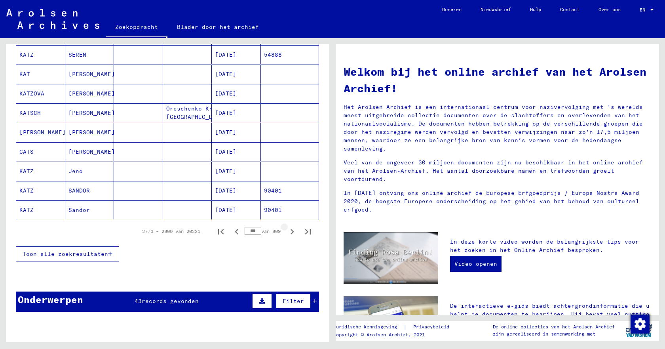
scroll to position [475, 0]
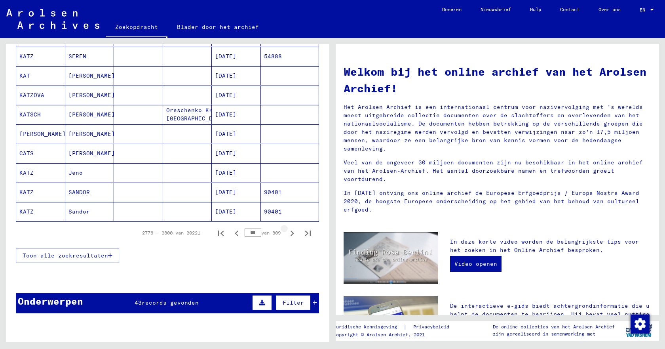
click at [287, 233] on icon "Volgende pagina" at bounding box center [292, 233] width 11 height 11
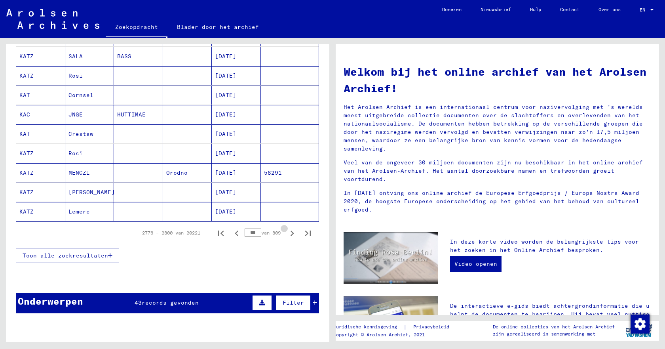
click at [287, 233] on icon "Volgende pagina" at bounding box center [292, 233] width 11 height 11
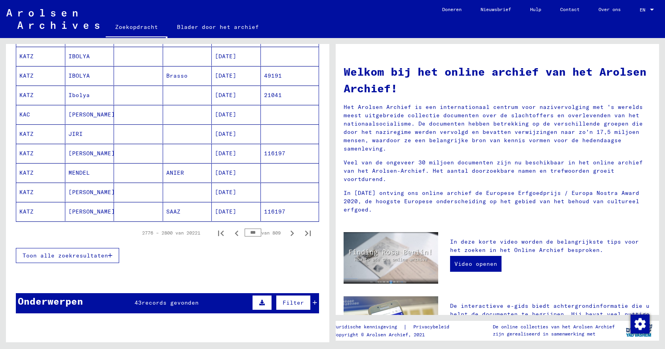
click at [287, 233] on icon "Volgende pagina" at bounding box center [292, 233] width 11 height 11
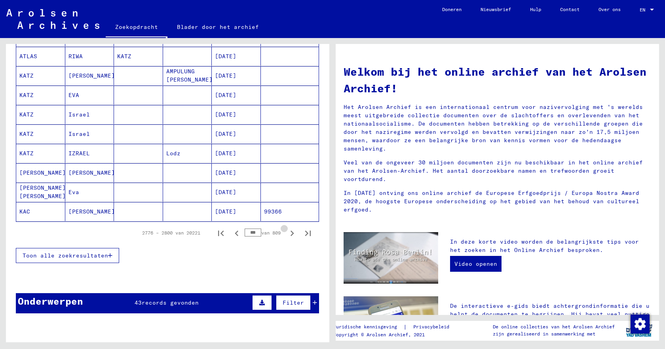
click at [287, 233] on icon "Volgende pagina" at bounding box center [292, 233] width 11 height 11
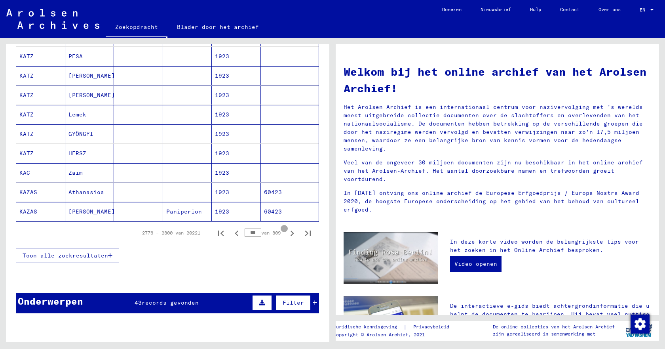
click at [287, 233] on icon "Volgende pagina" at bounding box center [292, 233] width 11 height 11
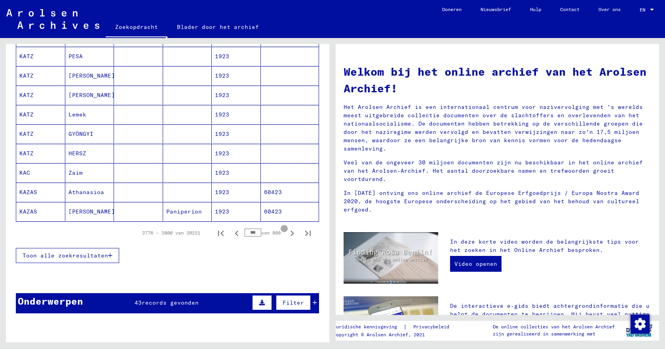
click at [287, 233] on icon "Volgende pagina" at bounding box center [292, 233] width 11 height 11
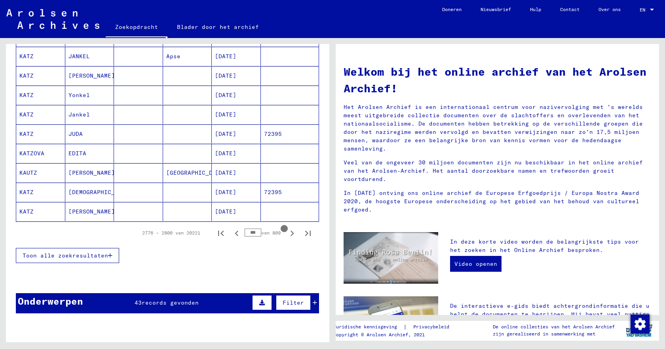
click at [287, 233] on icon "Volgende pagina" at bounding box center [292, 233] width 11 height 11
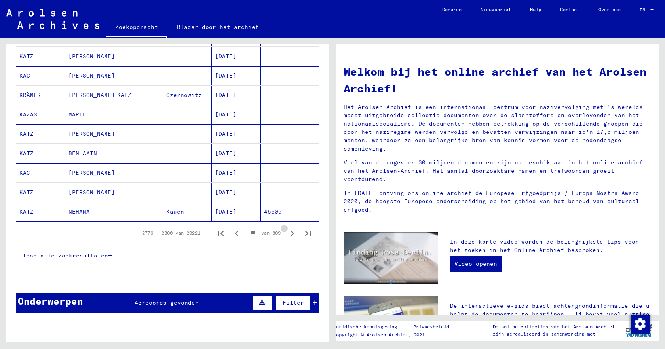
click at [287, 233] on icon "Volgende pagina" at bounding box center [292, 233] width 11 height 11
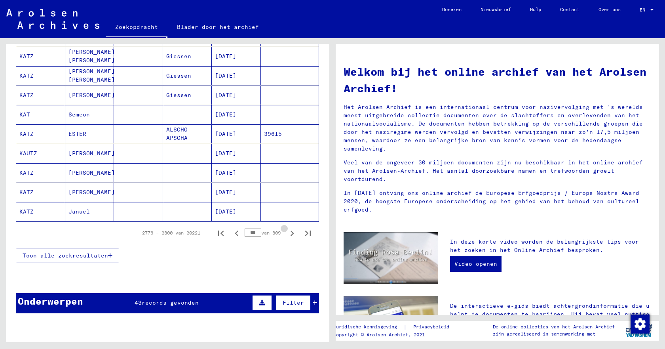
click at [287, 233] on icon "Volgende pagina" at bounding box center [292, 233] width 11 height 11
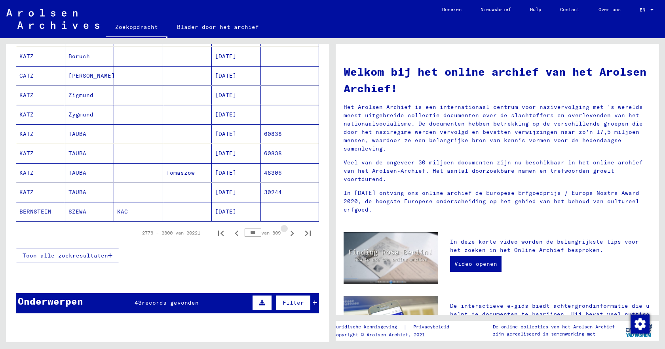
click at [287, 233] on icon "Volgende pagina" at bounding box center [292, 233] width 11 height 11
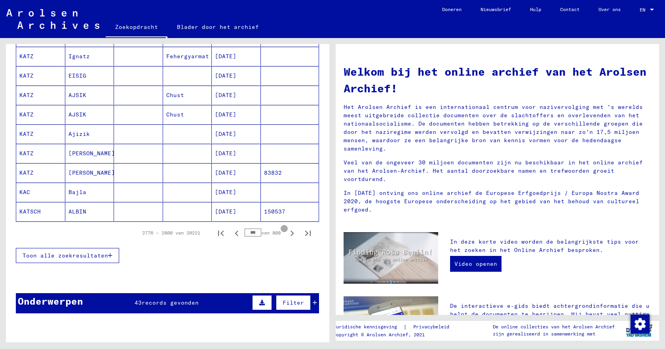
click at [287, 233] on icon "Volgende pagina" at bounding box center [292, 233] width 11 height 11
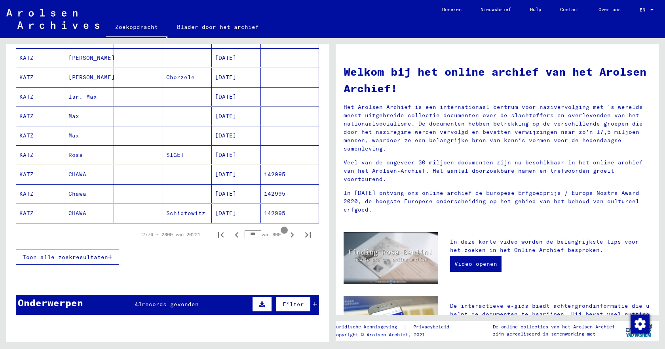
scroll to position [476, 0]
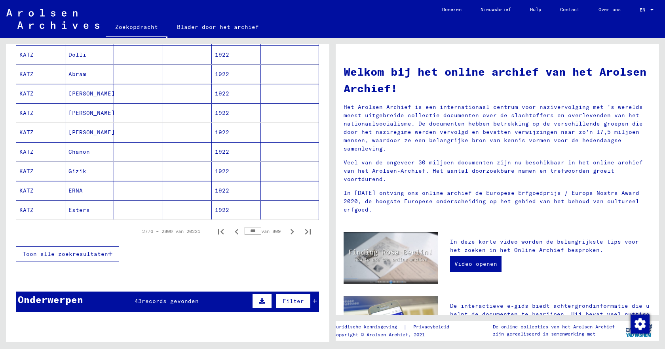
click at [287, 233] on icon "Volgende pagina" at bounding box center [292, 231] width 11 height 11
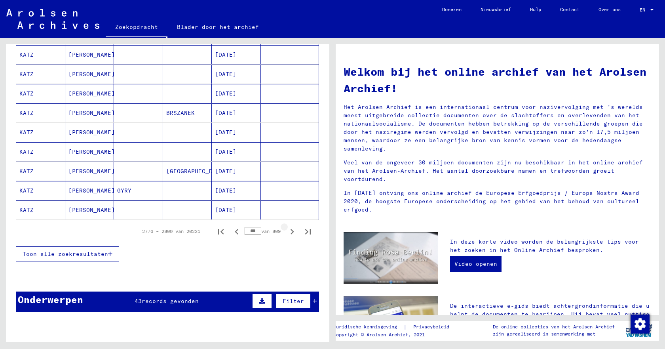
click at [287, 233] on icon "Volgende pagina" at bounding box center [292, 231] width 11 height 11
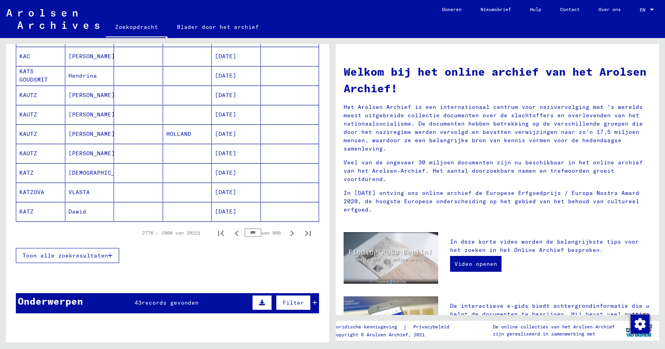
click at [287, 233] on icon "Volgende pagina" at bounding box center [292, 233] width 11 height 11
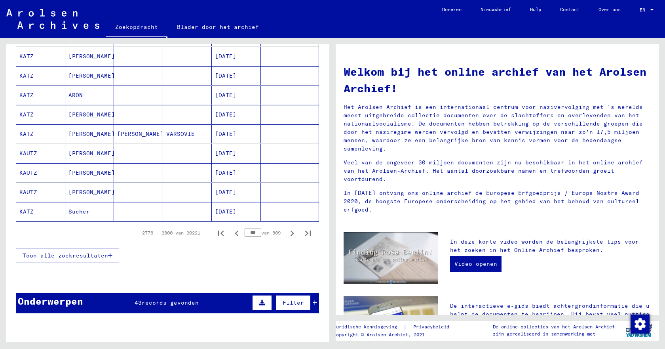
click at [287, 233] on icon "Volgende pagina" at bounding box center [292, 233] width 11 height 11
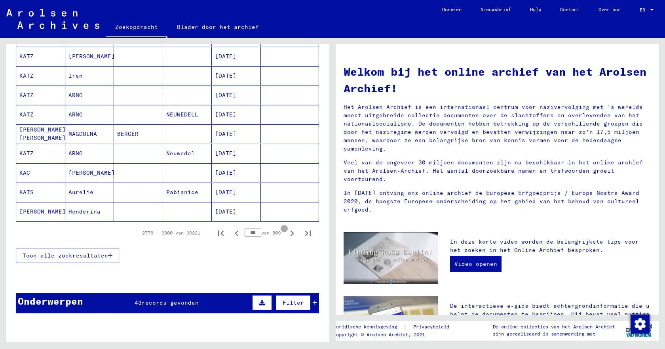
click at [287, 233] on icon "Volgende pagina" at bounding box center [292, 233] width 11 height 11
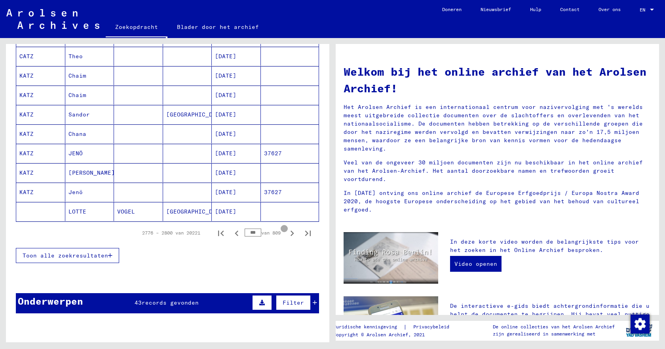
click at [287, 233] on icon "Volgende pagina" at bounding box center [292, 233] width 11 height 11
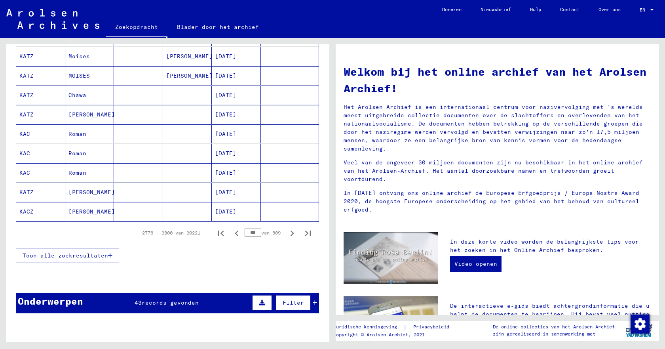
click at [287, 233] on icon "Volgende pagina" at bounding box center [292, 233] width 11 height 11
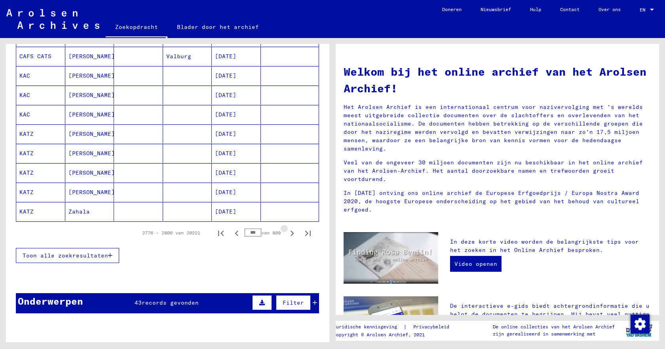
click at [287, 233] on icon "Volgende pagina" at bounding box center [292, 233] width 11 height 11
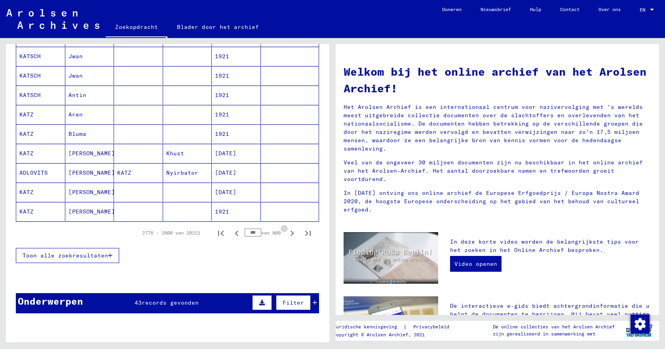
click at [287, 233] on icon "Volgende pagina" at bounding box center [292, 233] width 11 height 11
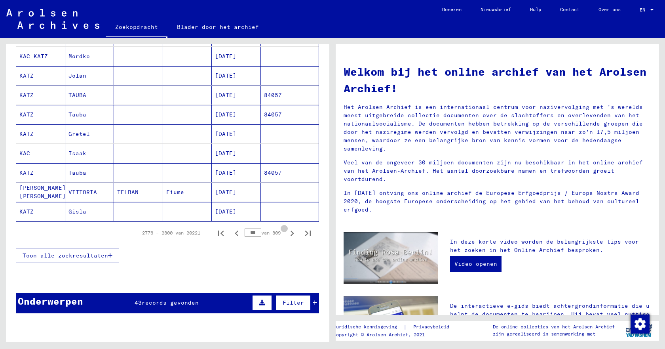
click at [287, 233] on icon "Volgende pagina" at bounding box center [292, 233] width 11 height 11
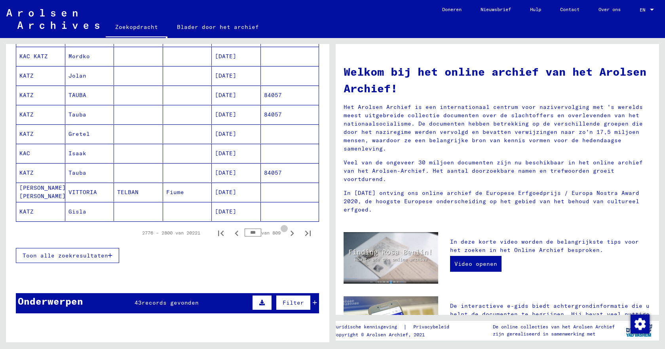
click at [287, 233] on icon "Volgende pagina" at bounding box center [292, 233] width 11 height 11
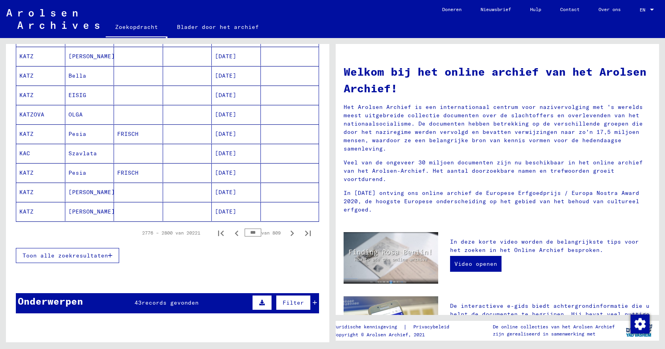
click at [287, 233] on icon "Volgende pagina" at bounding box center [292, 233] width 11 height 11
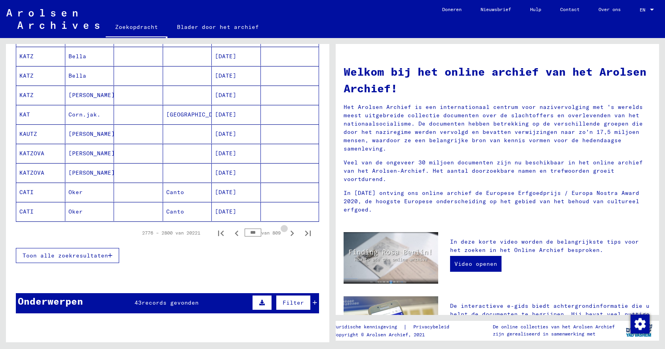
click at [287, 233] on icon "Volgende pagina" at bounding box center [292, 233] width 11 height 11
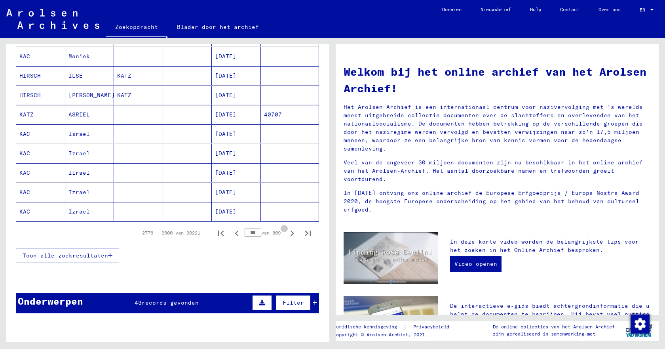
click at [287, 233] on icon "Volgende pagina" at bounding box center [292, 233] width 11 height 11
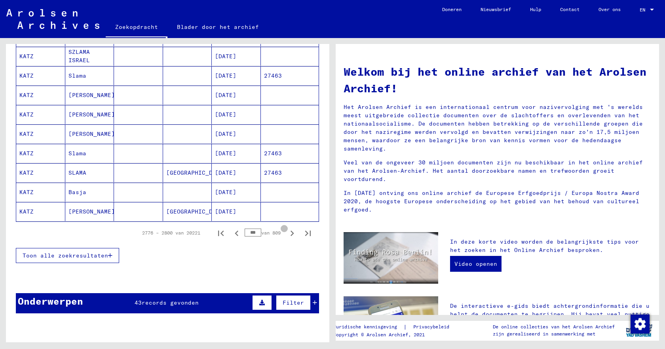
click at [287, 233] on icon "Volgende pagina" at bounding box center [292, 233] width 11 height 11
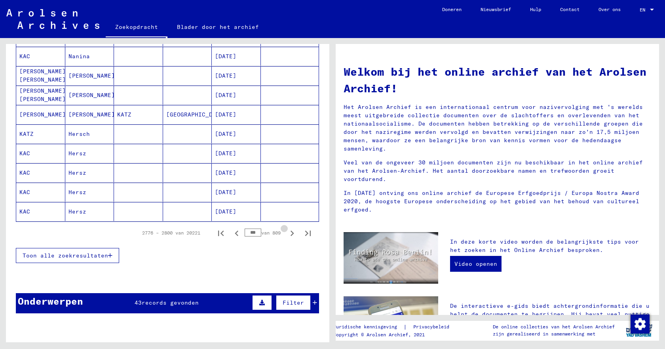
click at [287, 233] on icon "Volgende pagina" at bounding box center [292, 233] width 11 height 11
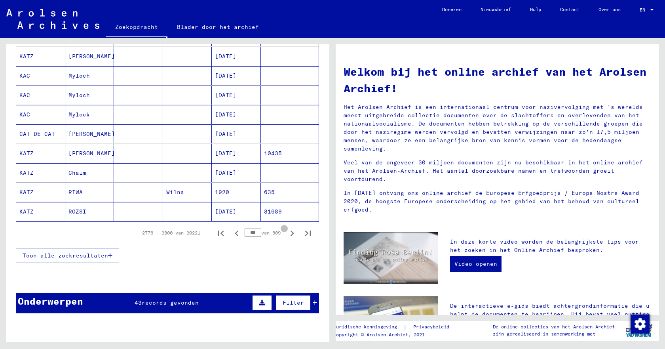
click at [287, 233] on icon "Volgende pagina" at bounding box center [292, 233] width 11 height 11
type input "***"
click at [287, 233] on icon "Volgende pagina" at bounding box center [292, 233] width 11 height 11
